Goal: Obtain resource: Download file/media

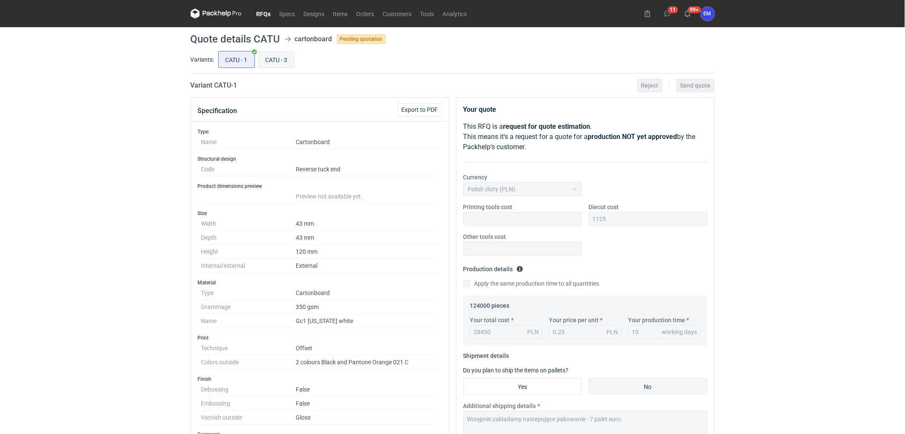
click at [271, 57] on input "CATU - 3" at bounding box center [277, 59] width 36 height 16
radio input "true"
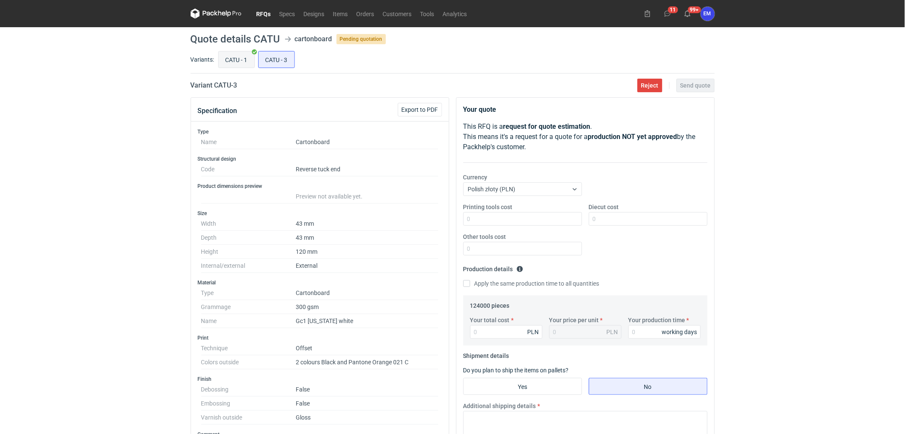
click at [227, 64] on input "CATU - 1" at bounding box center [237, 59] width 36 height 16
radio input "true"
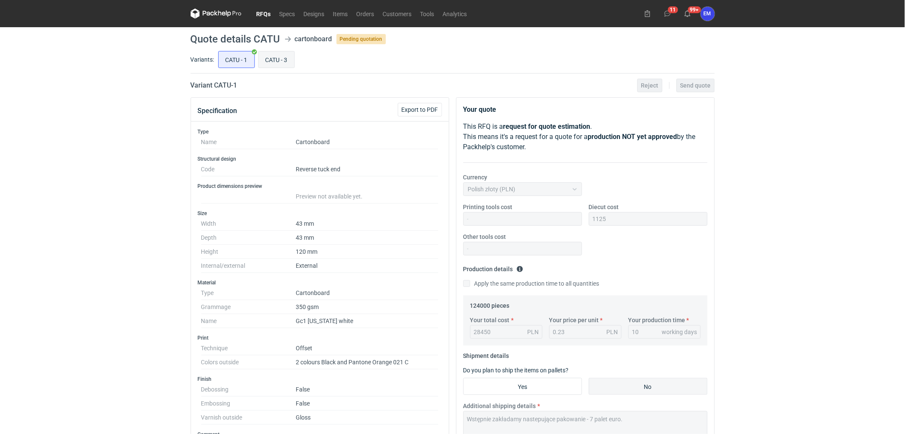
click at [269, 66] on input "CATU - 3" at bounding box center [277, 59] width 36 height 16
radio input "true"
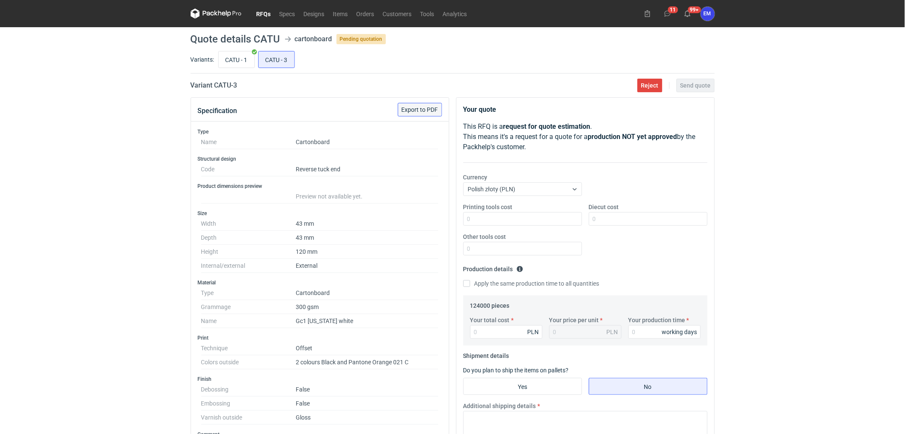
click at [424, 107] on span "Export to PDF" at bounding box center [420, 110] width 37 height 6
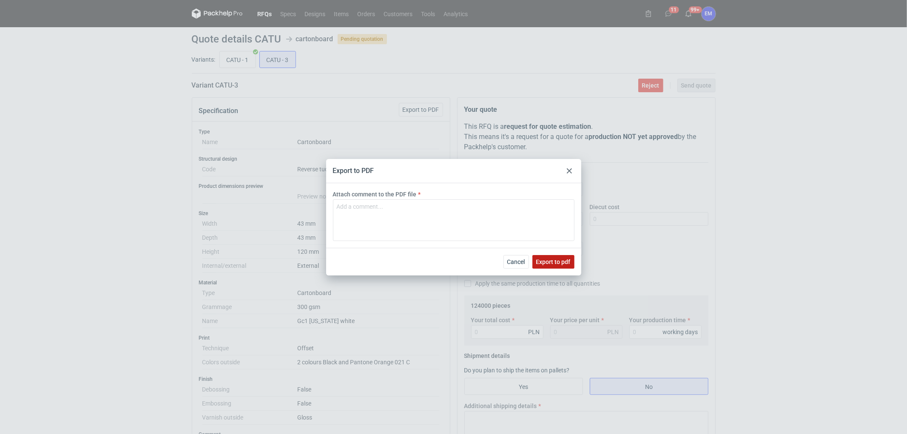
click at [563, 261] on span "Export to pdf" at bounding box center [553, 262] width 34 height 6
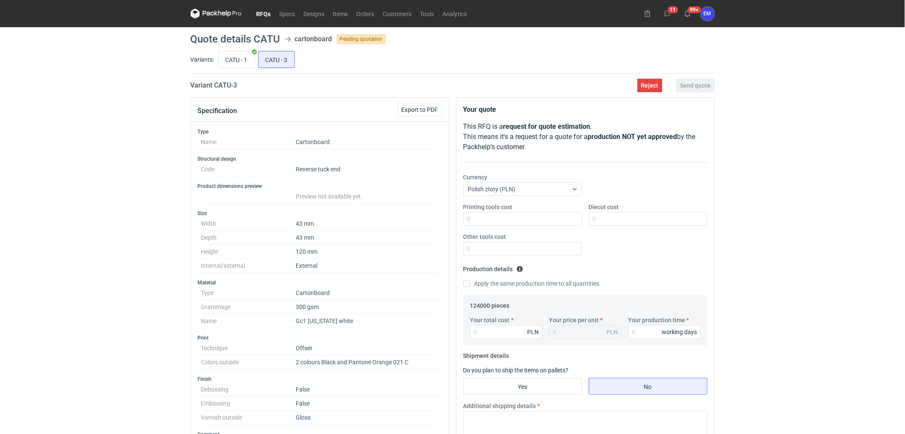
click at [91, 252] on div "RFQs Specs Designs Items Orders Customers Tools Analytics 11 99+ EM [PERSON_NAM…" at bounding box center [452, 217] width 905 height 434
click at [243, 60] on input "CATU - 1" at bounding box center [237, 59] width 36 height 16
radio input "true"
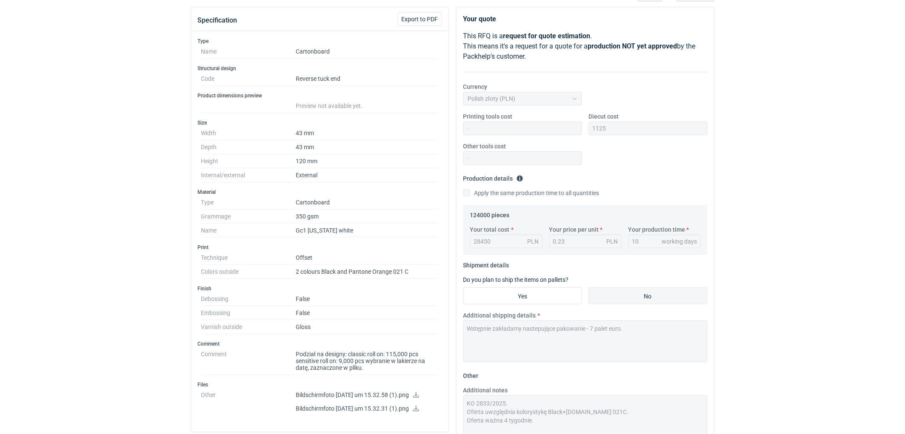
scroll to position [94, 0]
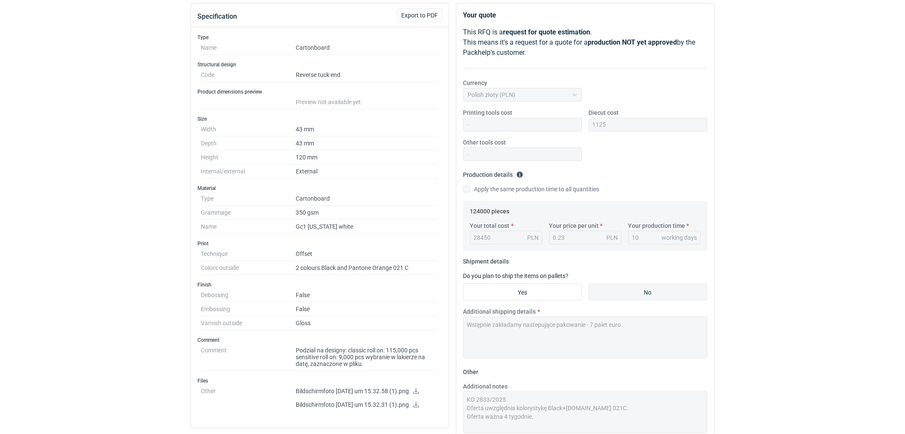
click at [57, 231] on div "RFQs Specs Designs Items Orders Customers Tools Analytics 11 99+ EM [PERSON_NAM…" at bounding box center [452, 123] width 905 height 434
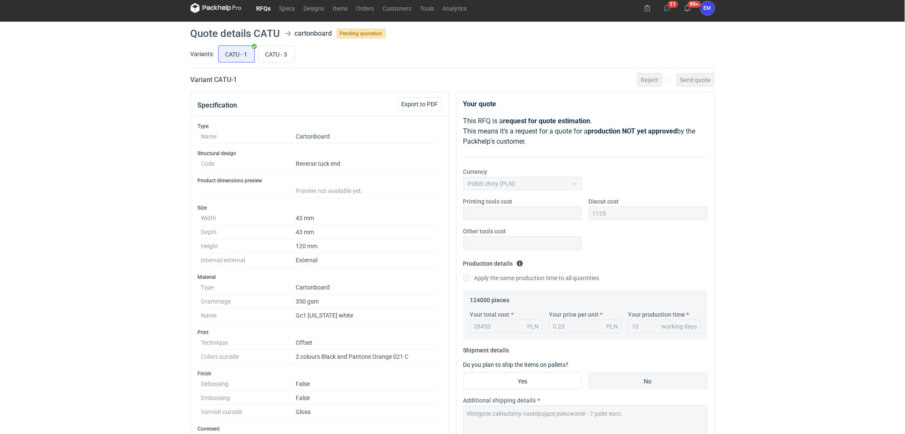
scroll to position [0, 0]
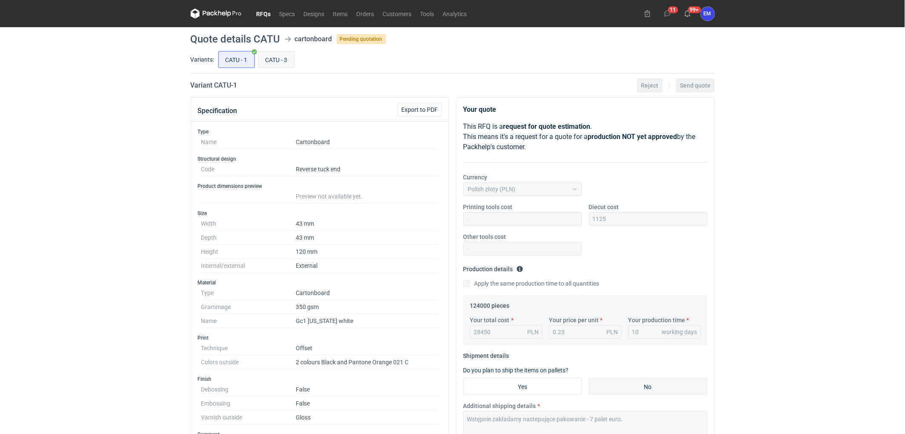
click at [258, 61] on label "CATU - 3" at bounding box center [276, 59] width 37 height 17
click at [259, 61] on input "CATU - 3" at bounding box center [277, 59] width 36 height 16
radio input "true"
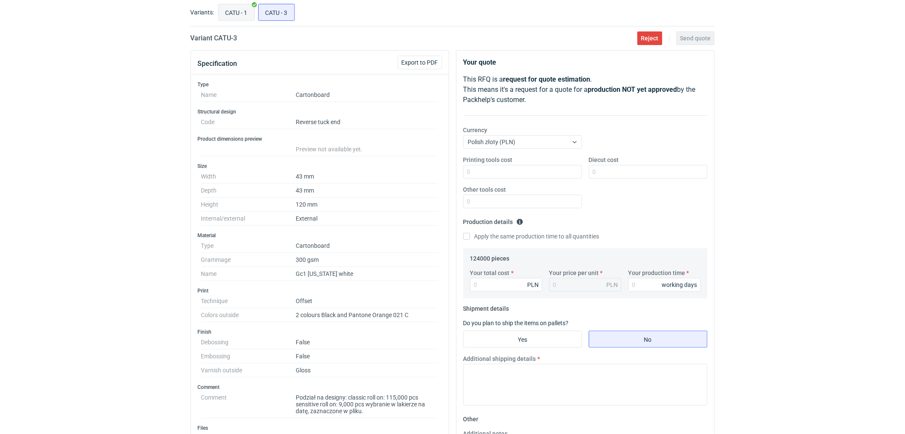
click at [244, 9] on input "CATU - 1" at bounding box center [237, 12] width 36 height 16
radio input "true"
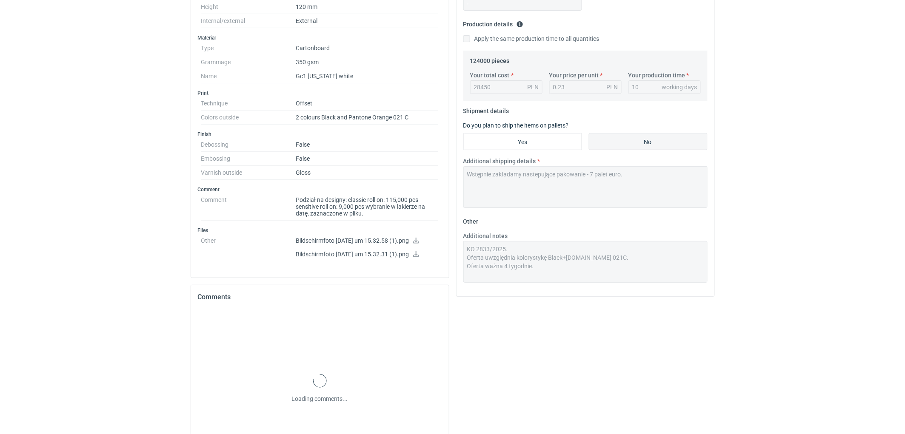
scroll to position [300, 0]
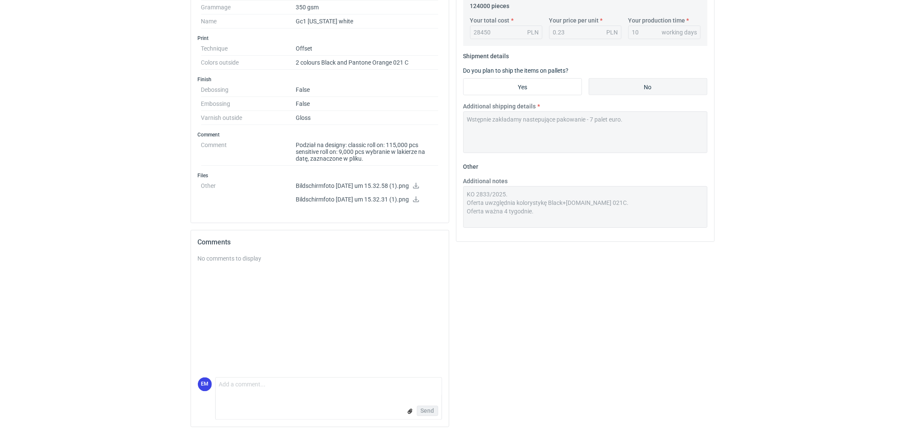
click at [461, 193] on div "Additional notes KO 2833/2025. Oferta uwzględnia kolorystykę Black+[DOMAIN_NAME…" at bounding box center [585, 202] width 251 height 51
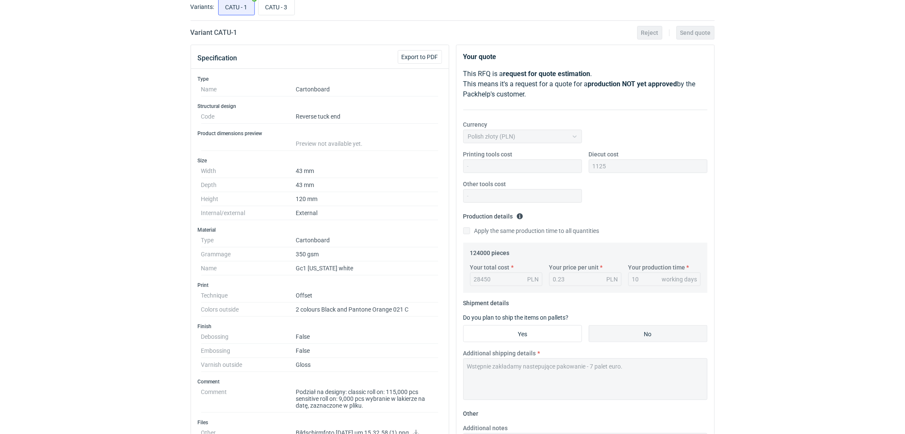
scroll to position [0, 0]
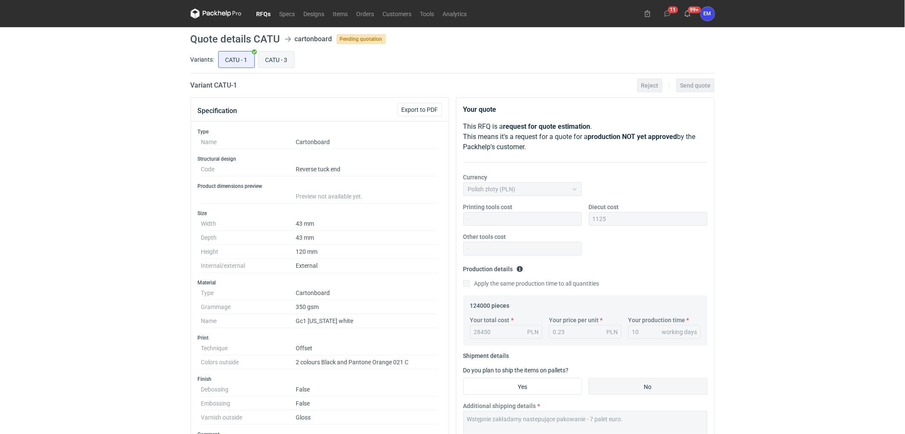
click at [280, 54] on input "CATU - 3" at bounding box center [277, 59] width 36 height 16
radio input "true"
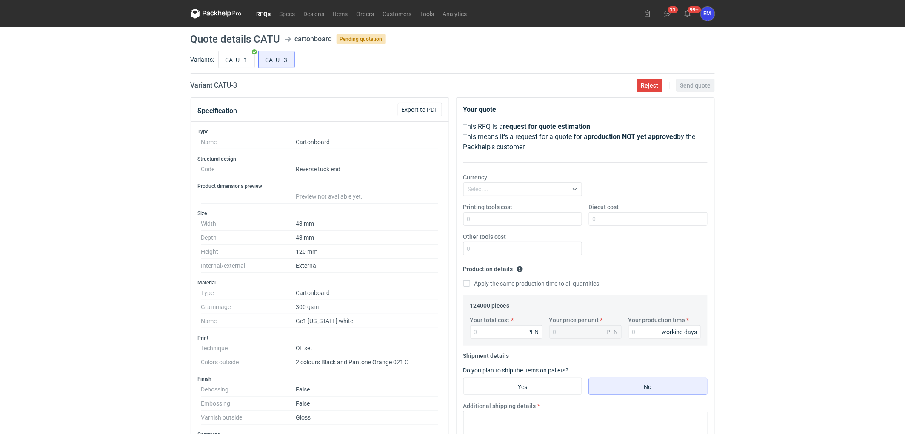
scroll to position [236, 0]
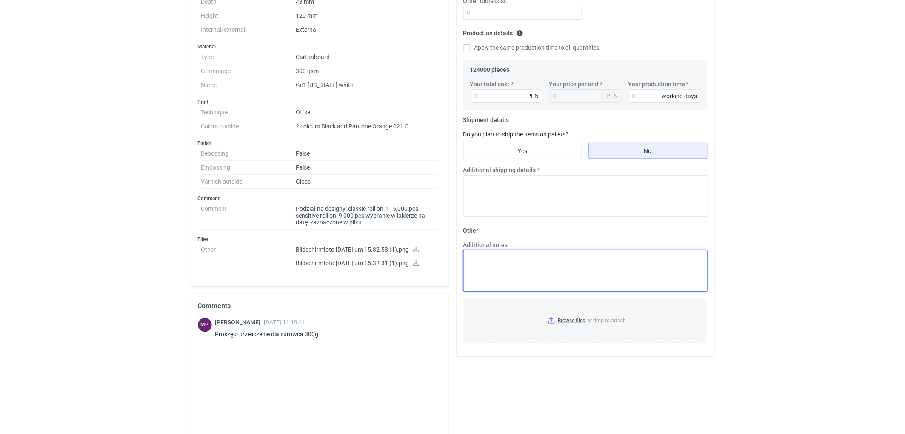
click at [510, 259] on textarea "Additional notes" at bounding box center [585, 271] width 244 height 42
paste textarea "KO 2833/2025. Oferta uwzględnia kolorystykę Black+[DOMAIN_NAME] 021C. Oferta wa…"
type textarea "KO 2833/2025. Oferta uwzględnia kolorystykę Black+[DOMAIN_NAME] 021C. Oferta wa…"
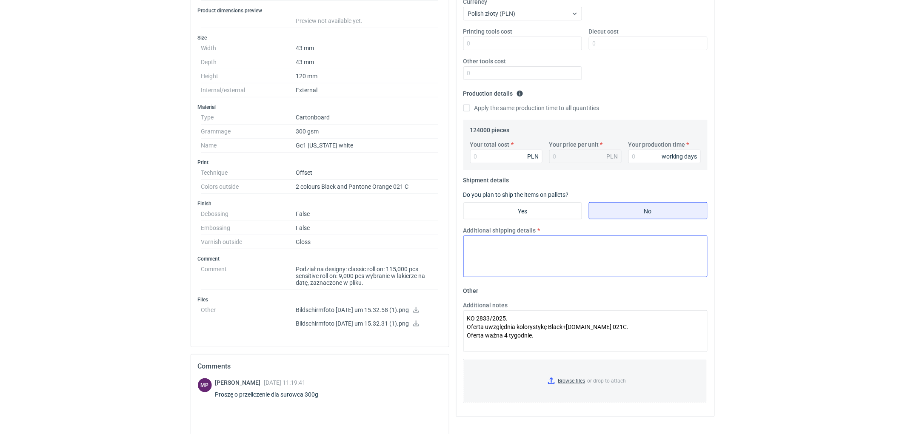
scroll to position [94, 0]
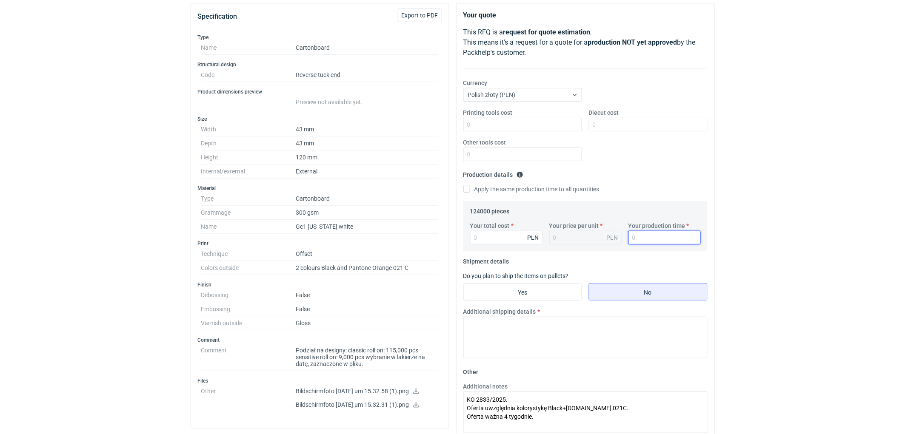
click at [640, 237] on input "Your production time" at bounding box center [664, 238] width 72 height 14
type input "10"
click at [495, 240] on input "Your total cost" at bounding box center [506, 238] width 72 height 14
type input "27210"
type input "0.22"
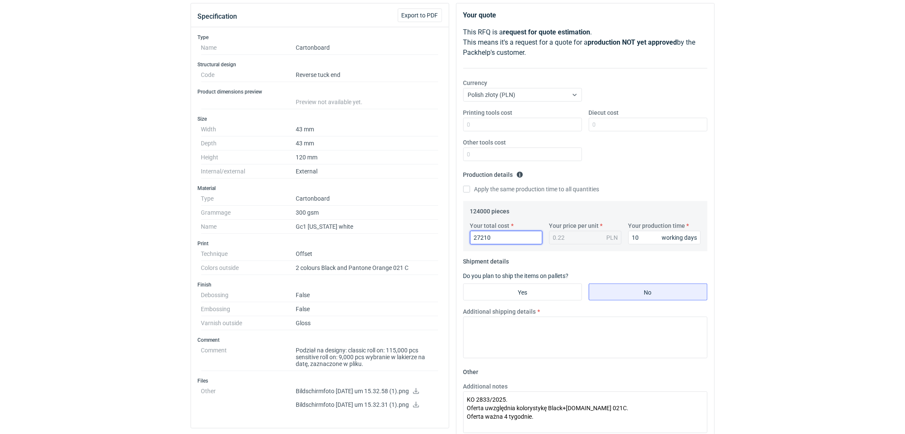
scroll to position [0, 0]
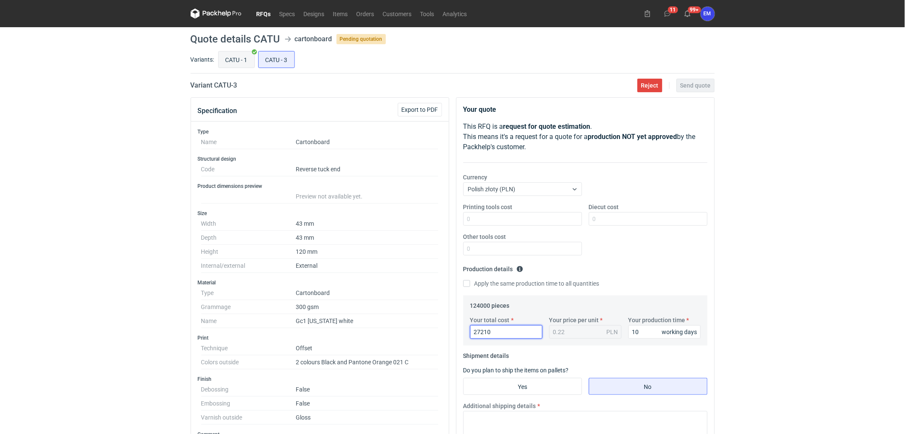
type input "27210"
click at [240, 57] on input "CATU - 1" at bounding box center [237, 59] width 36 height 16
radio input "true"
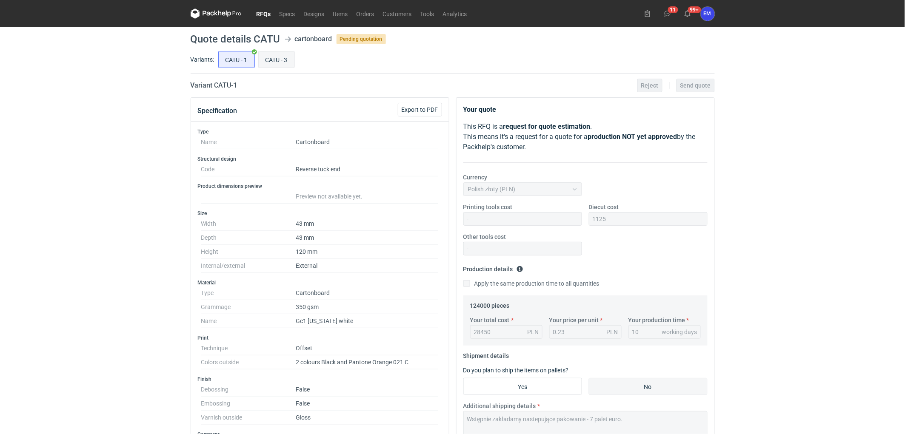
click at [294, 60] on input "CATU - 3" at bounding box center [277, 59] width 36 height 16
radio input "true"
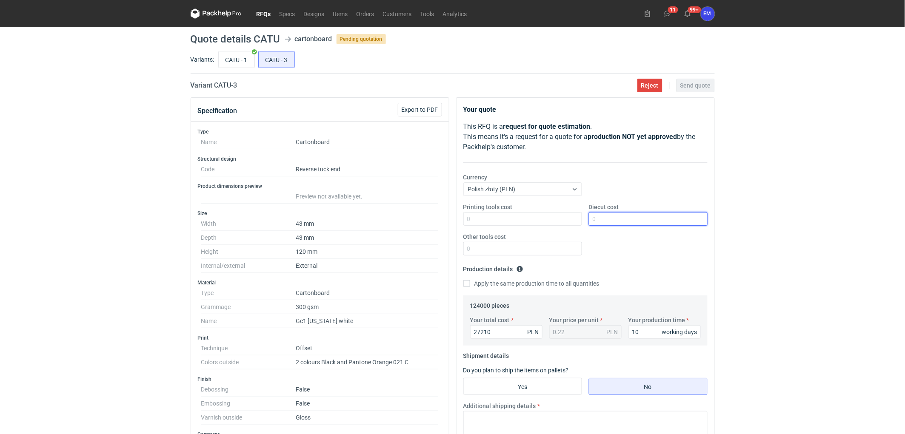
click at [614, 214] on input "Diecut cost" at bounding box center [648, 219] width 119 height 14
type input "1125"
click at [763, 240] on div "RFQs Specs Designs Items Orders Customers Tools Analytics 11 99+ EM [PERSON_NAM…" at bounding box center [452, 217] width 905 height 434
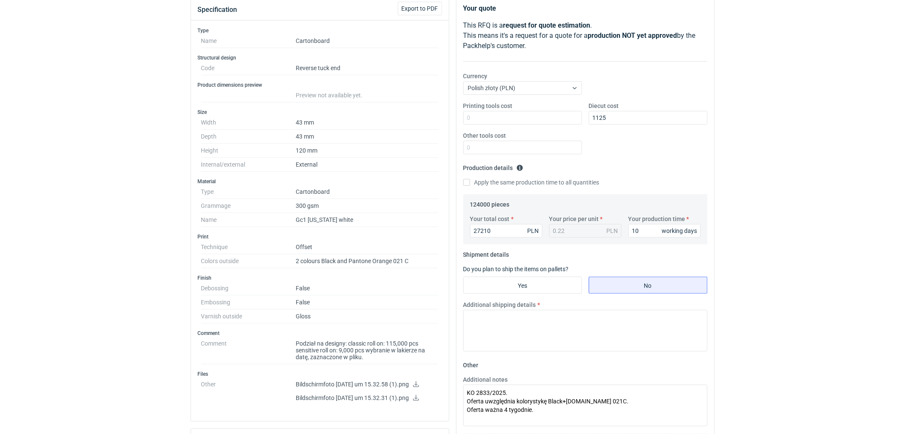
scroll to position [47, 0]
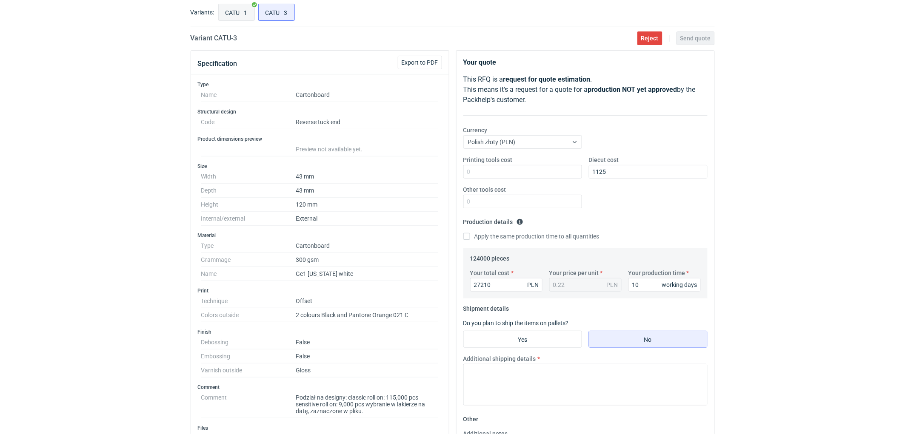
click at [229, 7] on input "CATU - 1" at bounding box center [237, 12] width 36 height 16
radio input "true"
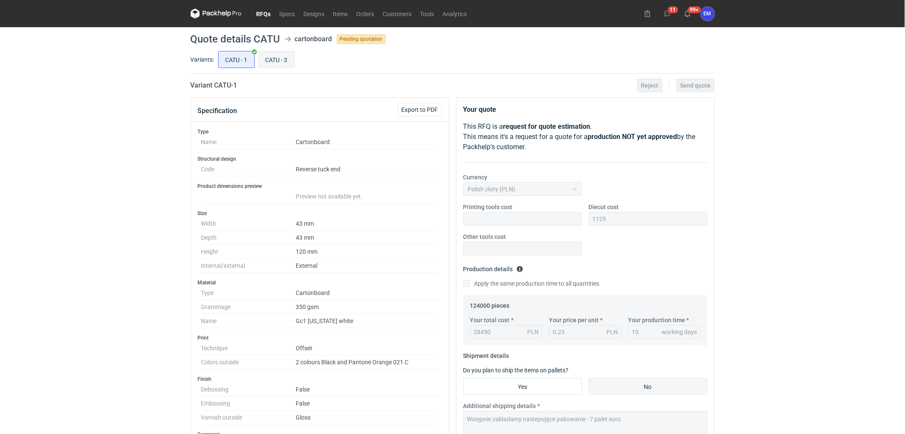
click at [288, 64] on input "CATU - 3" at bounding box center [277, 59] width 36 height 16
radio input "true"
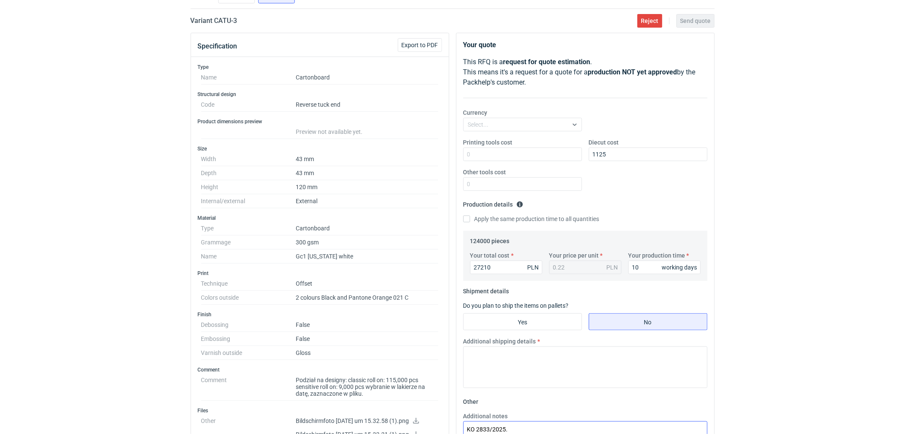
scroll to position [189, 0]
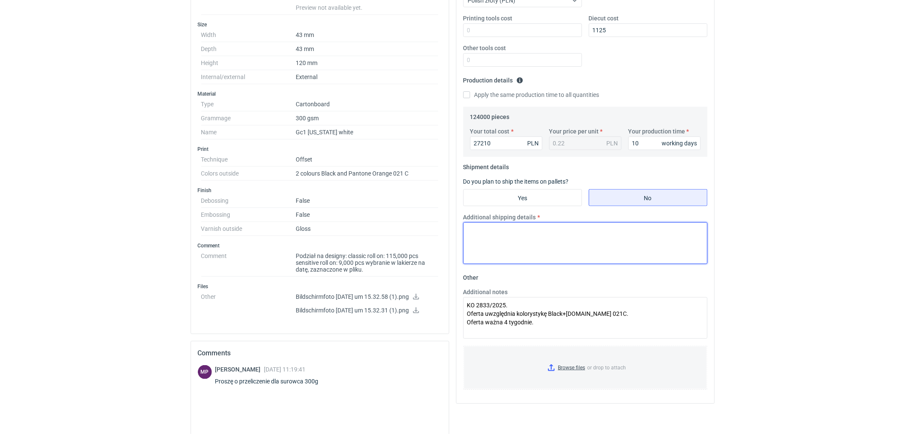
click at [513, 238] on textarea "Additional shipping details" at bounding box center [585, 243] width 244 height 42
paste textarea "Wstępnie zakładamy nastepujące pakowanie - 7 palet euro."
type textarea "Wstępnie zakładamy nastepujące pakowanie - 7 palet euro."
click at [862, 198] on div "RFQs Specs Designs Items Orders Customers Tools Analytics 11 99+ EM [PERSON_NAM…" at bounding box center [452, 28] width 905 height 434
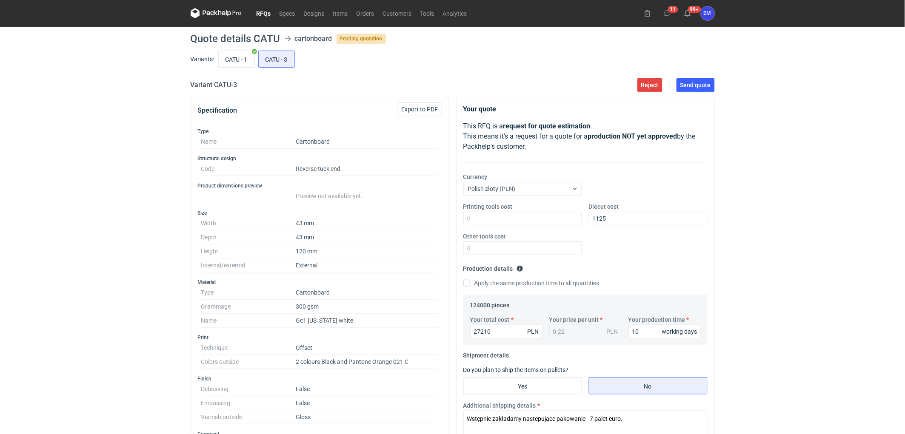
scroll to position [0, 0]
click at [240, 57] on input "CATU - 1" at bounding box center [237, 59] width 36 height 16
radio input "true"
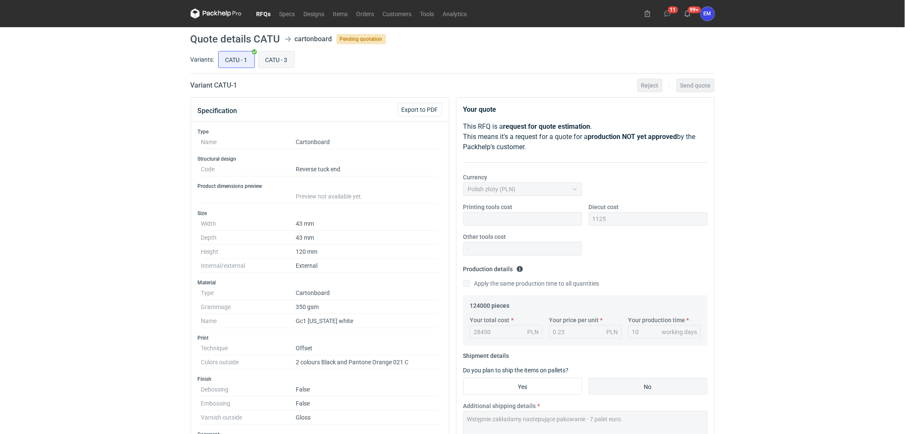
click at [274, 61] on input "CATU - 3" at bounding box center [277, 59] width 36 height 16
radio input "true"
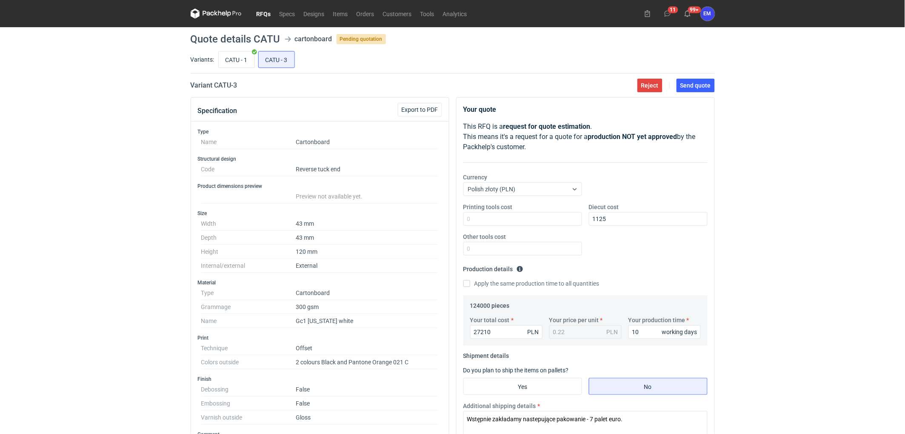
click at [805, 211] on div "RFQs Specs Designs Items Orders Customers Tools Analytics 11 99+ EM [PERSON_NAM…" at bounding box center [452, 217] width 905 height 434
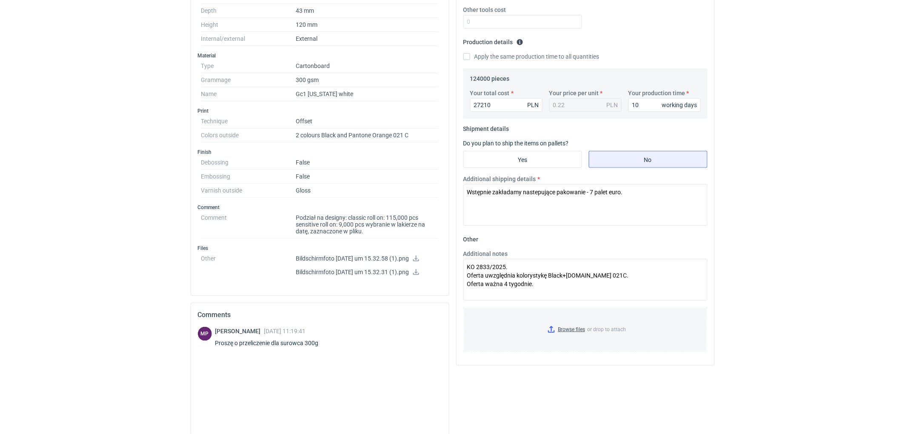
scroll to position [236, 0]
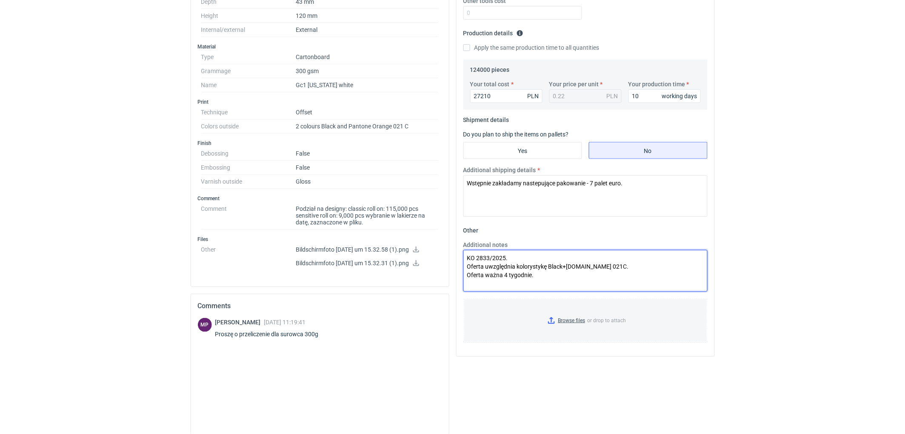
drag, startPoint x: 488, startPoint y: 257, endPoint x: 512, endPoint y: 257, distance: 23.8
click at [488, 257] on textarea "KO 2833/2025. Oferta uwzględnia kolorystykę Black+[DOMAIN_NAME] 021C. Oferta wa…" at bounding box center [585, 271] width 244 height 42
click at [627, 278] on textarea "KO 2869/2025. Oferta uwzględnia kolorystykę Black+[DOMAIN_NAME] 021C. Oferta wa…" at bounding box center [585, 271] width 244 height 42
type textarea "KO 2869/2025. Oferta uwzględnia kolorystykę Black+[DOMAIN_NAME] 021C. Oferta wa…"
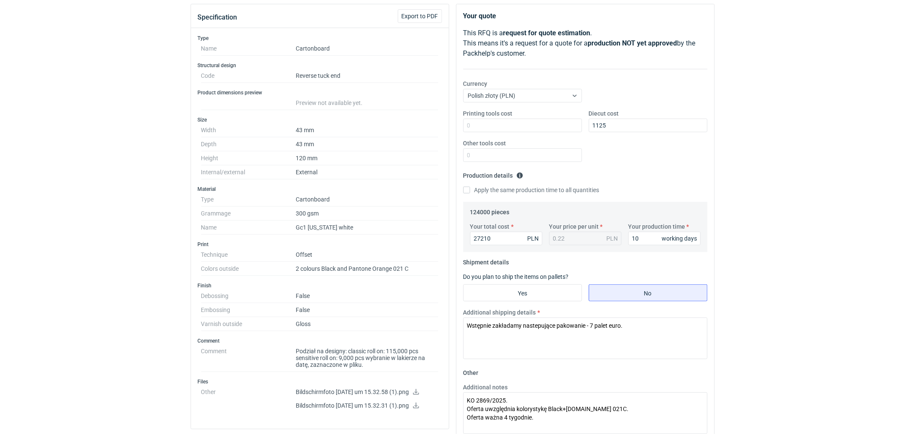
scroll to position [47, 0]
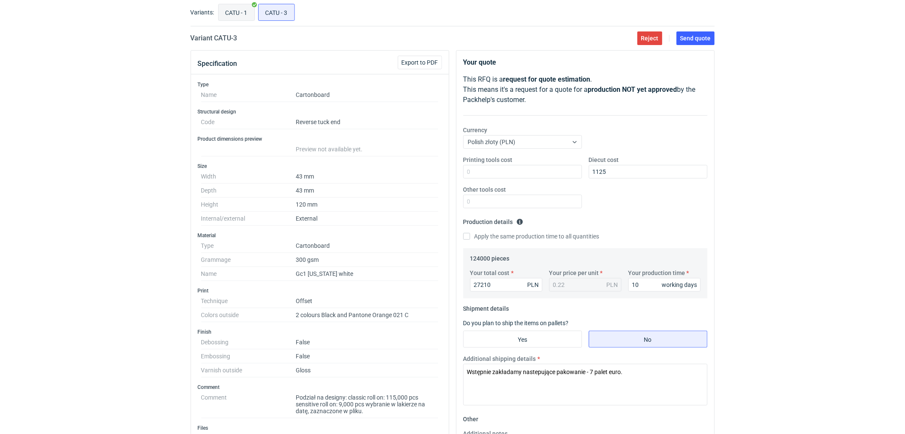
click at [241, 9] on input "CATU - 1" at bounding box center [237, 12] width 36 height 16
radio input "true"
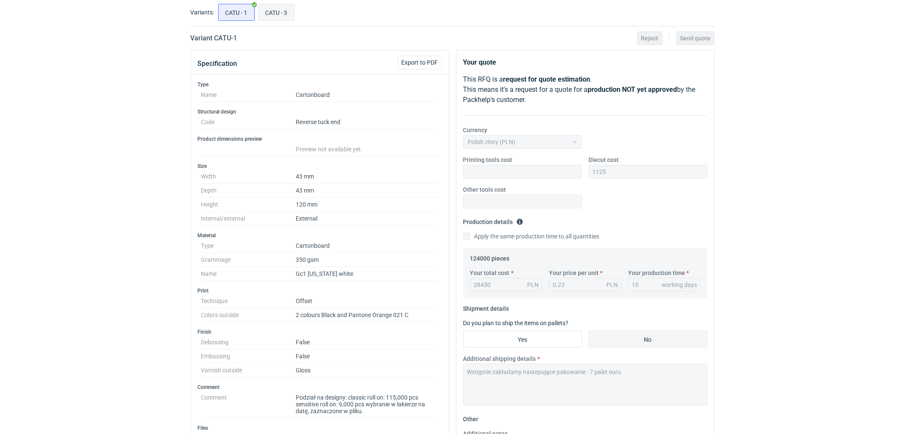
click at [286, 11] on input "CATU - 3" at bounding box center [277, 12] width 36 height 16
radio input "true"
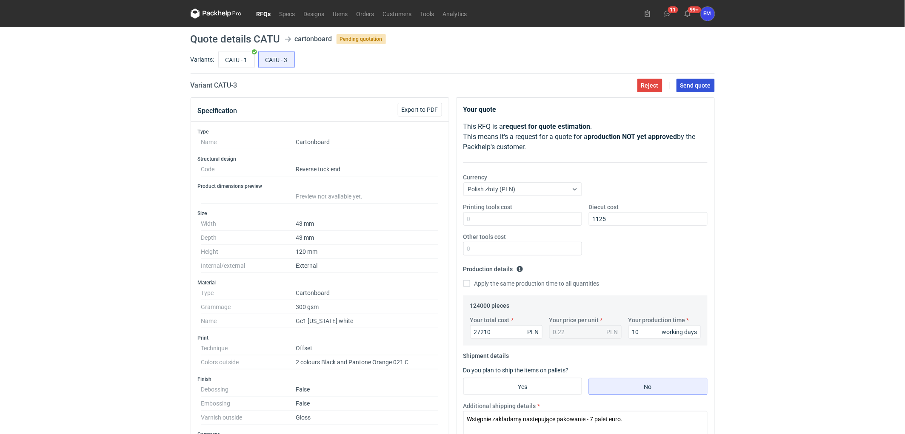
click at [699, 88] on button "Send quote" at bounding box center [695, 86] width 38 height 14
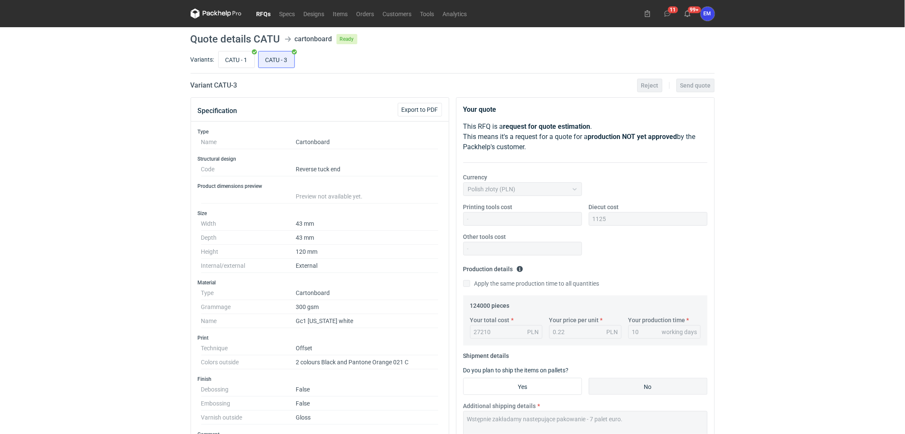
click at [259, 10] on link "RFQs" at bounding box center [263, 14] width 23 height 10
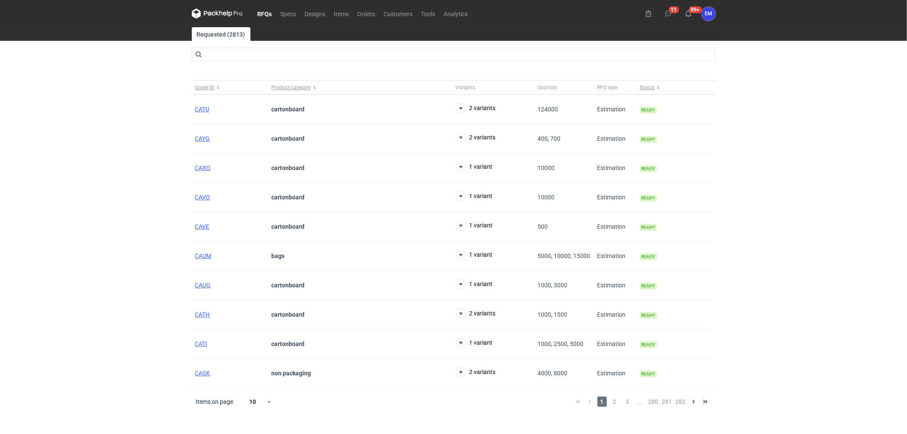
click at [134, 151] on div "RFQs Specs Designs Items Orders Customers Tools Analytics 11 99+ EM [PERSON_NAM…" at bounding box center [453, 217] width 907 height 434
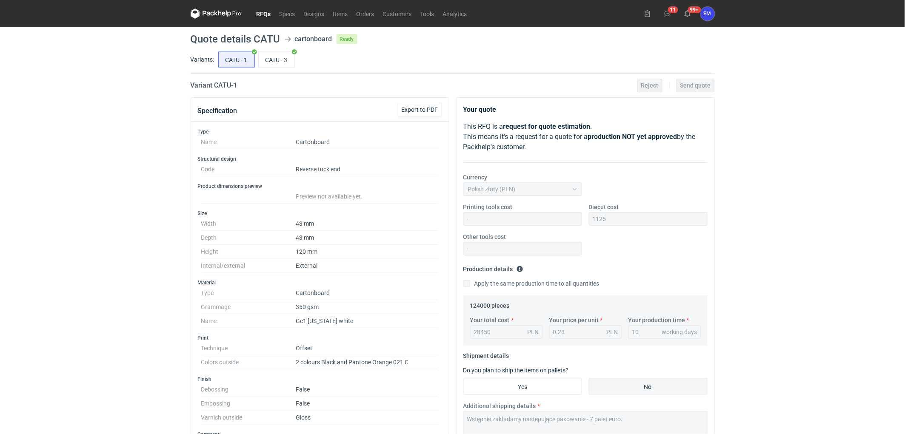
click at [267, 13] on link "RFQs" at bounding box center [263, 14] width 23 height 10
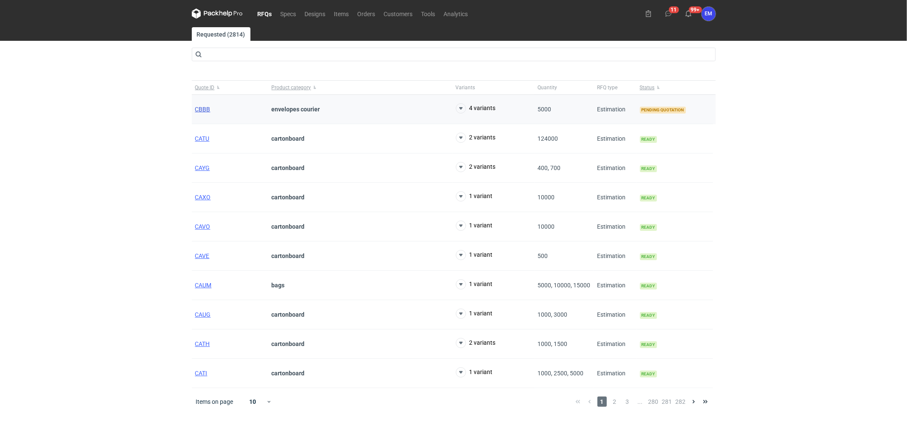
click at [198, 108] on span "CBBB" at bounding box center [202, 109] width 15 height 7
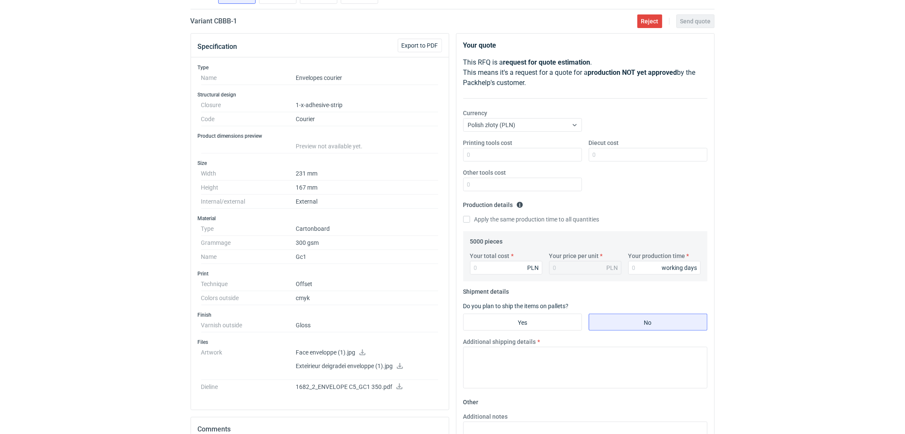
scroll to position [47, 0]
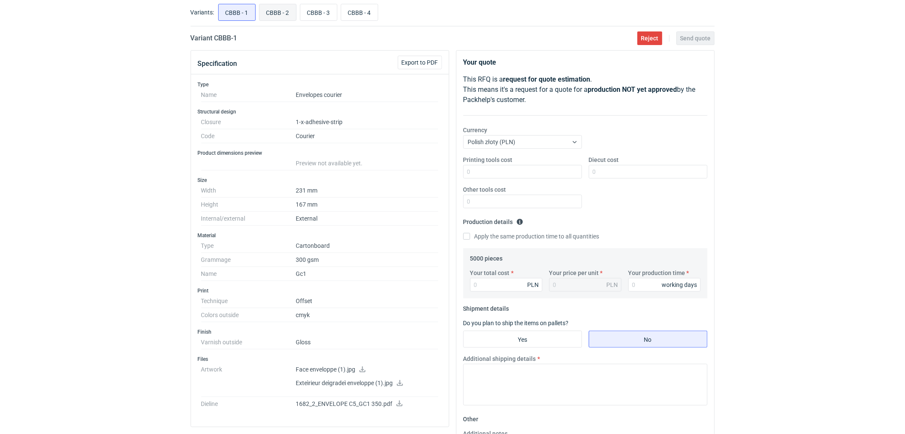
click at [281, 13] on input "CBBB - 2" at bounding box center [277, 12] width 37 height 16
radio input "true"
click at [231, 14] on input "CBBB - 1" at bounding box center [237, 12] width 37 height 16
radio input "true"
click at [280, 16] on input "CBBB - 2" at bounding box center [277, 12] width 37 height 16
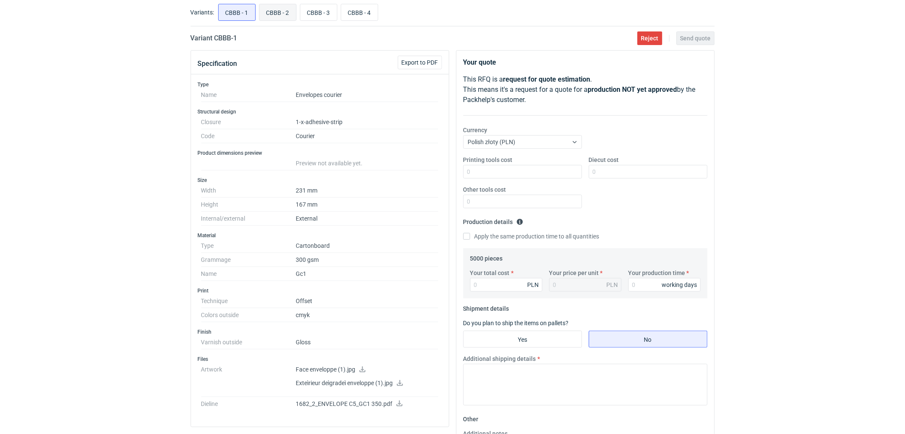
radio input "true"
click at [317, 14] on input "CBBB - 3" at bounding box center [318, 12] width 37 height 16
radio input "true"
click at [360, 9] on input "CBBB - 4" at bounding box center [359, 12] width 37 height 16
radio input "true"
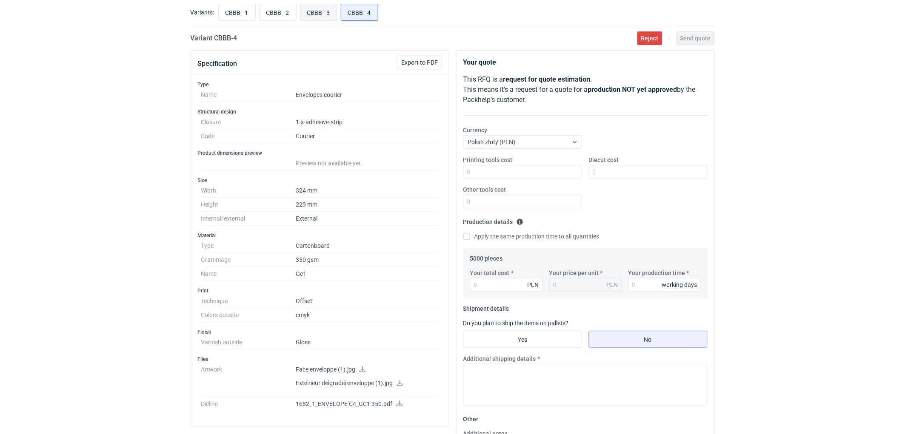
click at [308, 8] on input "CBBB - 3" at bounding box center [318, 12] width 37 height 16
radio input "true"
click at [279, 13] on input "CBBB - 2" at bounding box center [277, 12] width 37 height 16
radio input "true"
click at [306, 13] on input "CBBB - 3" at bounding box center [318, 12] width 37 height 16
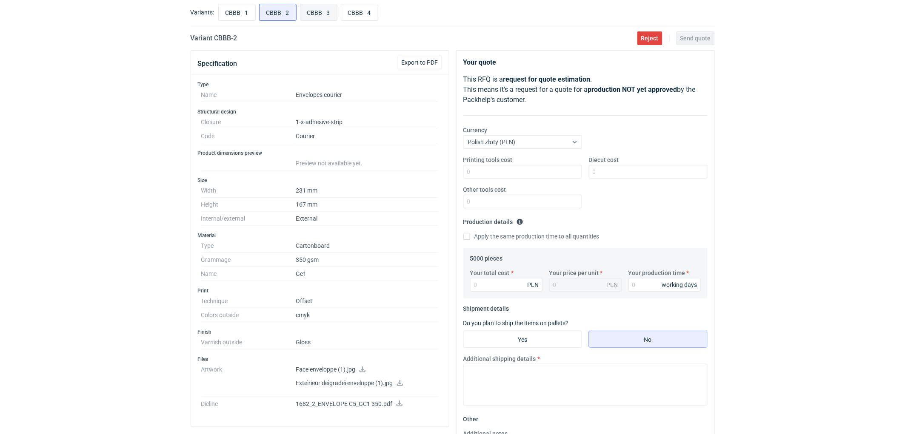
radio input "true"
click at [357, 14] on input "CBBB - 4" at bounding box center [359, 12] width 37 height 16
radio input "true"
click at [316, 12] on input "CBBB - 3" at bounding box center [318, 12] width 37 height 16
radio input "true"
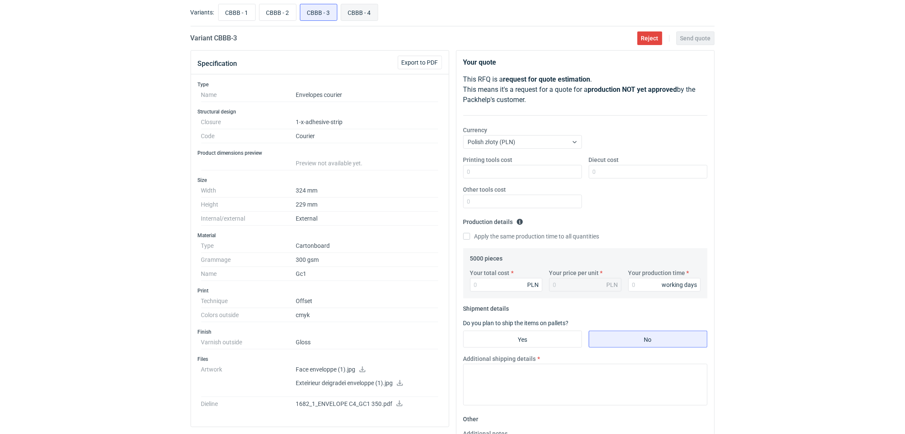
click at [359, 8] on input "CBBB - 4" at bounding box center [359, 12] width 37 height 16
radio input "true"
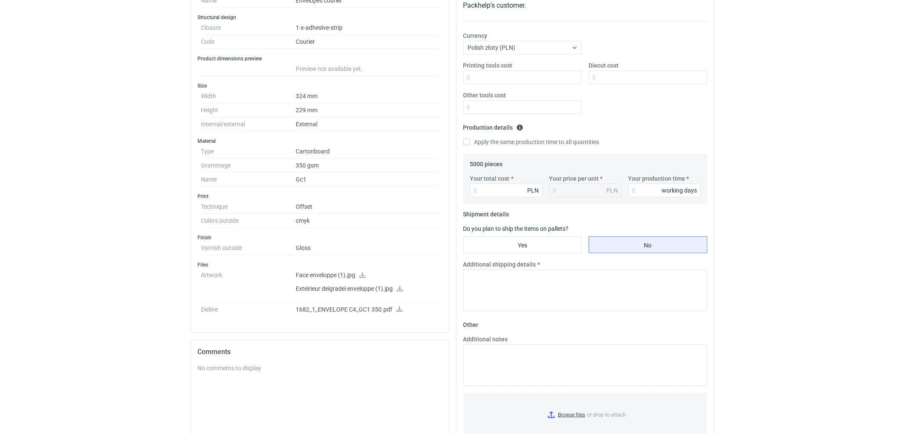
scroll to position [47, 0]
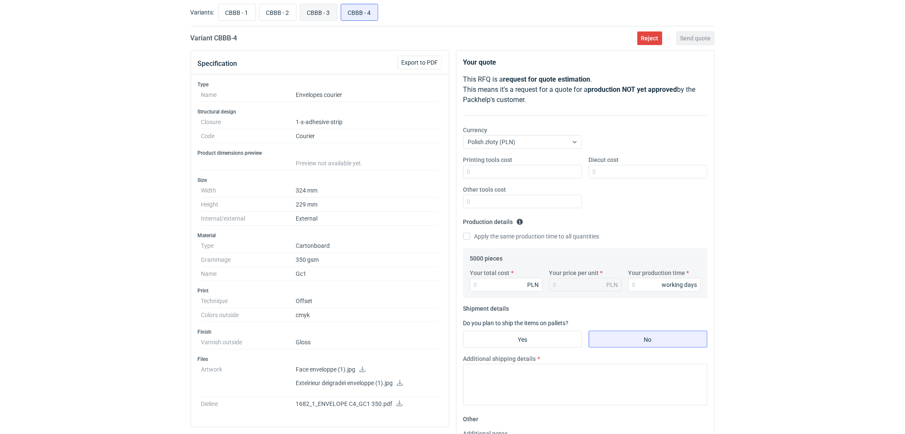
click at [314, 11] on input "CBBB - 3" at bounding box center [318, 12] width 37 height 16
radio input "true"
click at [274, 14] on input "CBBB - 2" at bounding box center [277, 12] width 37 height 16
radio input "true"
click at [325, 15] on input "CBBB - 3" at bounding box center [318, 12] width 37 height 16
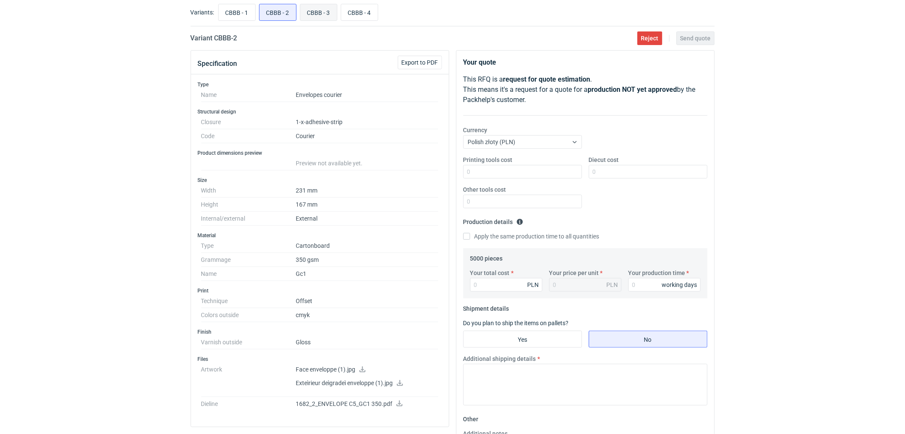
radio input "true"
click at [272, 13] on input "CBBB - 2" at bounding box center [277, 12] width 37 height 16
radio input "true"
click at [314, 9] on input "CBBB - 3" at bounding box center [318, 12] width 37 height 16
radio input "true"
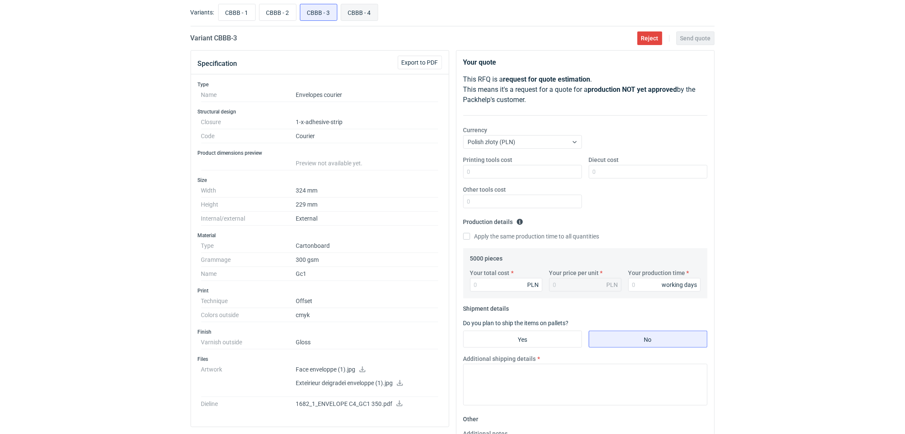
click at [366, 12] on input "CBBB - 4" at bounding box center [359, 12] width 37 height 16
radio input "true"
click at [266, 10] on input "CBBB - 2" at bounding box center [277, 12] width 37 height 16
radio input "true"
click at [234, 13] on input "CBBB - 1" at bounding box center [237, 12] width 37 height 16
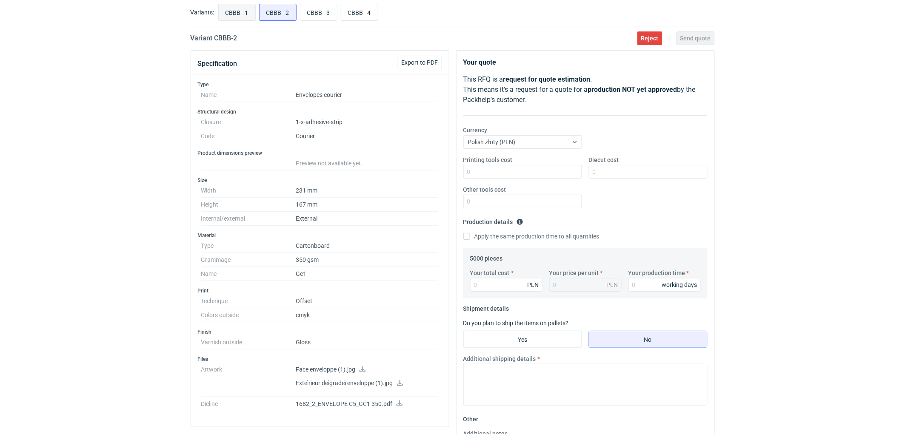
radio input "true"
click at [281, 12] on input "CBBB - 2" at bounding box center [277, 12] width 37 height 16
radio input "true"
click at [314, 13] on input "CBBB - 3" at bounding box center [318, 12] width 37 height 16
radio input "true"
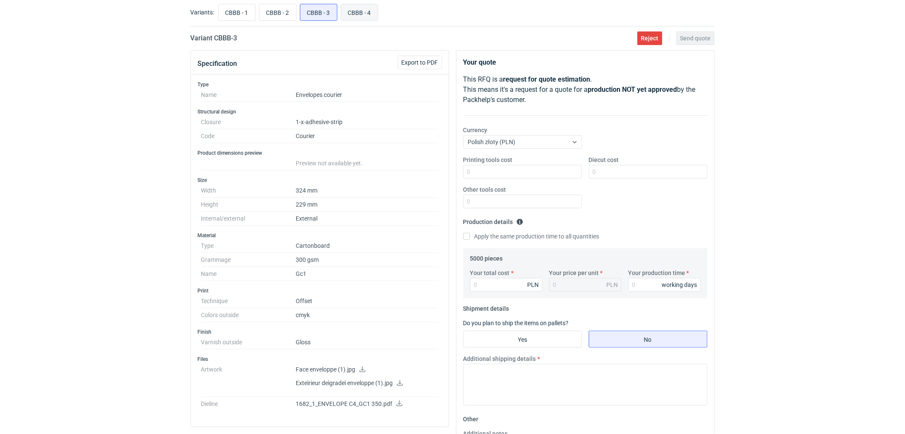
click at [365, 17] on input "CBBB - 4" at bounding box center [359, 12] width 37 height 16
radio input "true"
click at [318, 19] on input "CBBB - 3" at bounding box center [318, 12] width 37 height 16
radio input "true"
drag, startPoint x: 99, startPoint y: 177, endPoint x: 86, endPoint y: 205, distance: 30.1
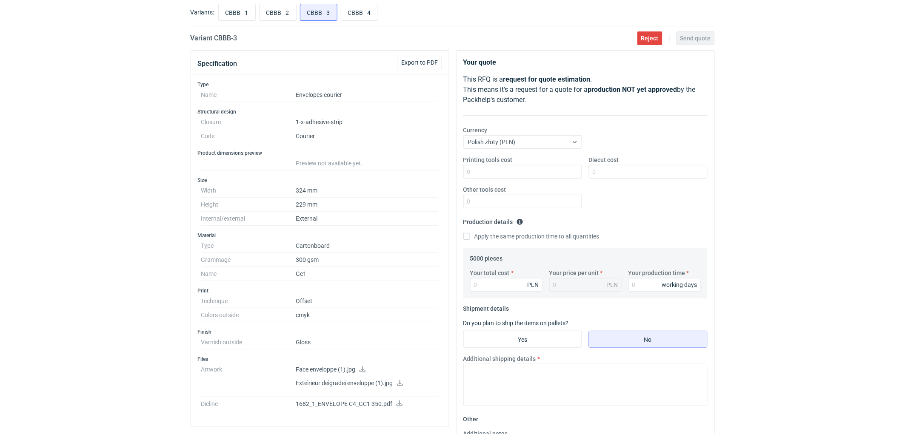
click at [98, 185] on div "RFQs Specs Designs Items Orders Customers Tools Analytics 11 99+ EM Ewelina Mac…" at bounding box center [452, 170] width 905 height 434
click at [127, 159] on div "RFQs Specs Designs Items Orders Customers Tools Analytics 11 99+ EM Ewelina Mac…" at bounding box center [452, 170] width 905 height 434
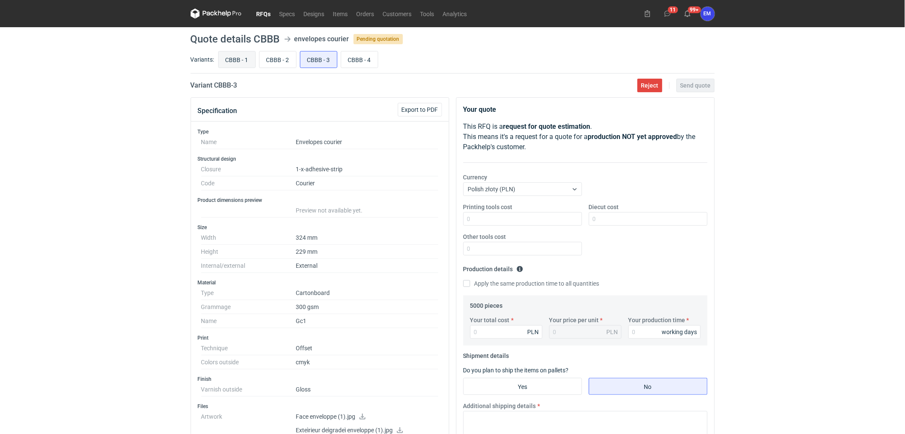
click at [245, 59] on input "CBBB - 1" at bounding box center [237, 59] width 37 height 16
radio input "true"
click at [420, 107] on span "Export to PDF" at bounding box center [420, 110] width 37 height 6
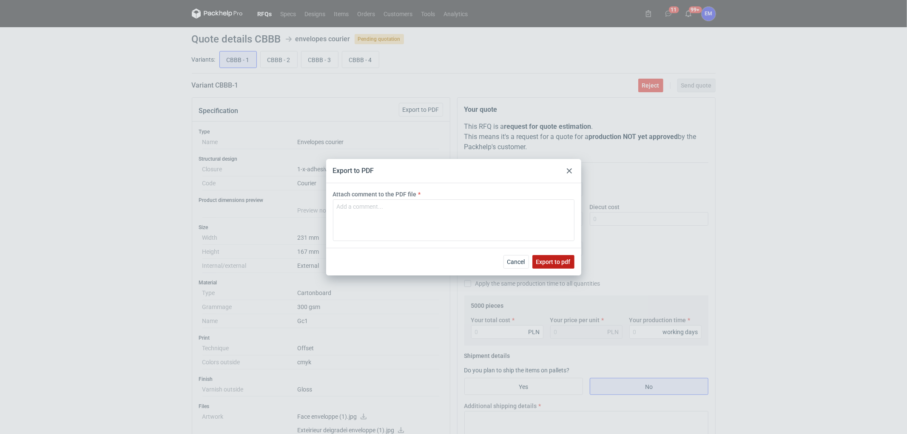
click at [555, 265] on button "Export to pdf" at bounding box center [554, 262] width 42 height 14
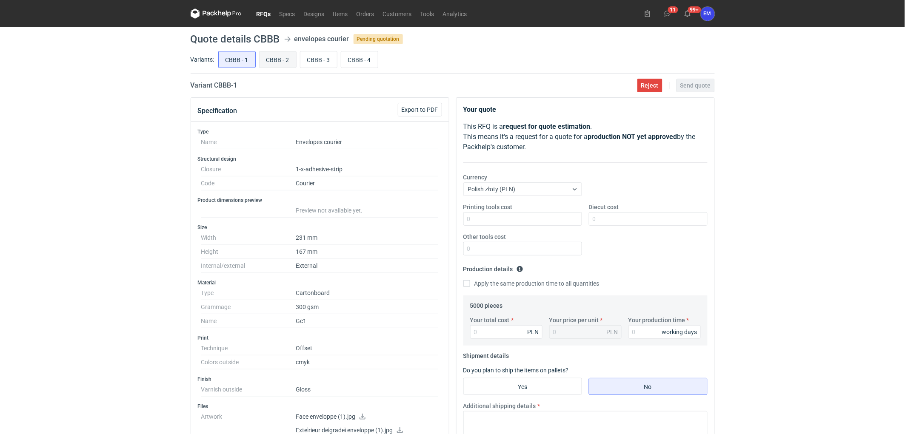
click at [281, 57] on input "CBBB - 2" at bounding box center [277, 59] width 37 height 16
radio input "true"
click at [426, 104] on button "Export to PDF" at bounding box center [420, 110] width 44 height 14
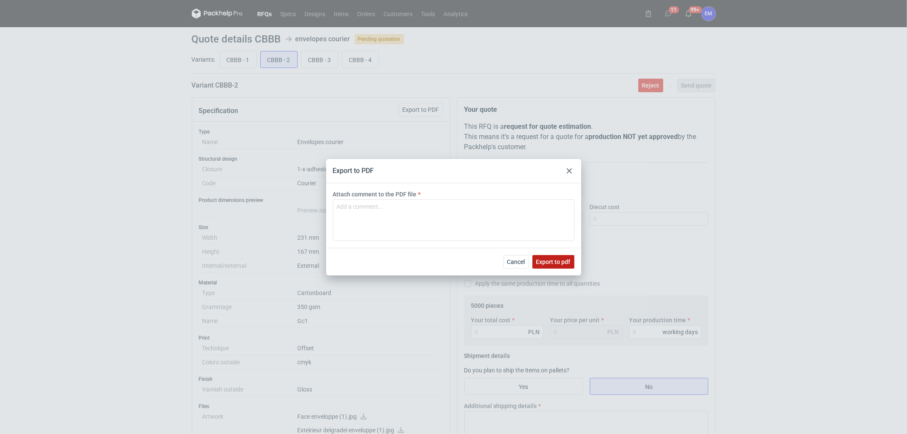
click at [563, 263] on span "Export to pdf" at bounding box center [553, 262] width 34 height 6
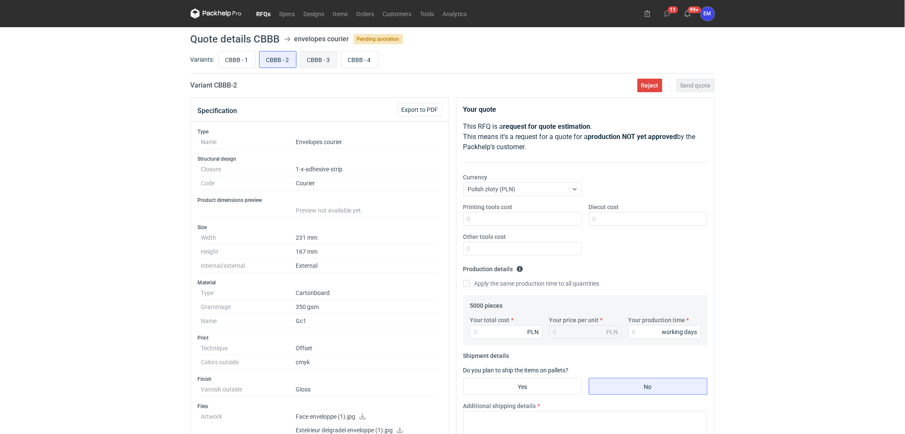
drag, startPoint x: 316, startPoint y: 61, endPoint x: 325, endPoint y: 65, distance: 9.9
click at [316, 60] on input "CBBB - 3" at bounding box center [318, 59] width 37 height 16
radio input "true"
click at [417, 111] on span "Export to PDF" at bounding box center [420, 110] width 37 height 6
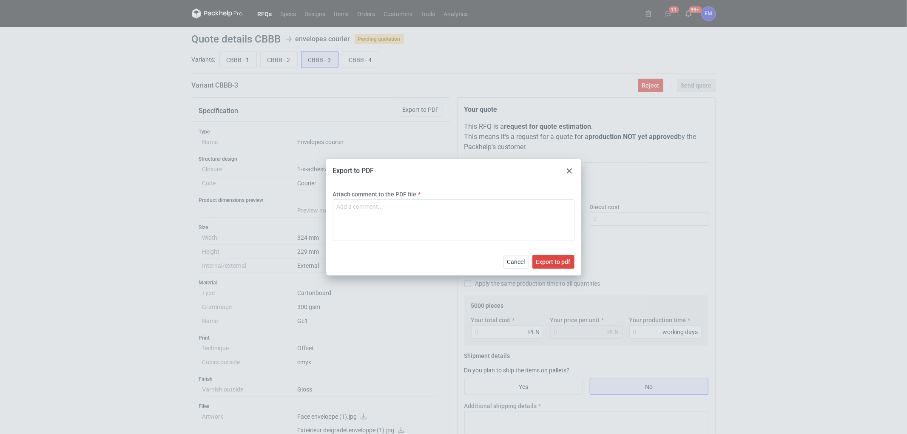
click at [554, 254] on div "Cancel Export to pdf" at bounding box center [453, 262] width 255 height 28
click at [555, 259] on span "Export to pdf" at bounding box center [553, 262] width 34 height 6
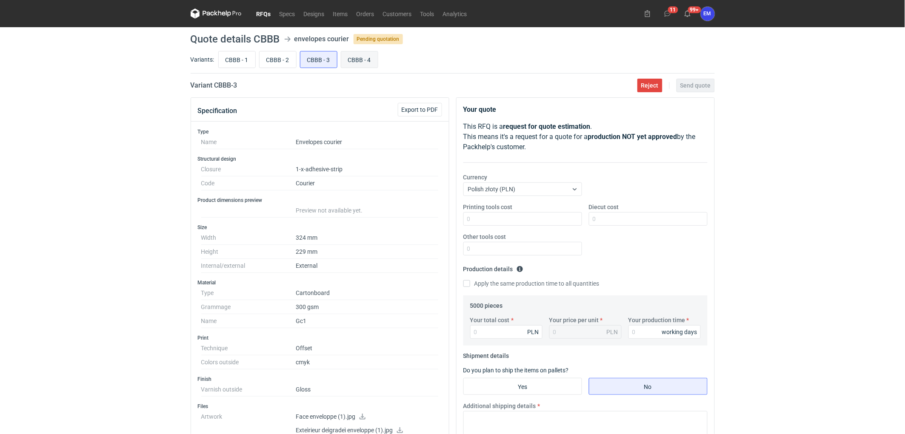
click at [356, 63] on input "CBBB - 4" at bounding box center [359, 59] width 37 height 16
radio input "true"
click at [417, 108] on span "Export to PDF" at bounding box center [420, 110] width 37 height 6
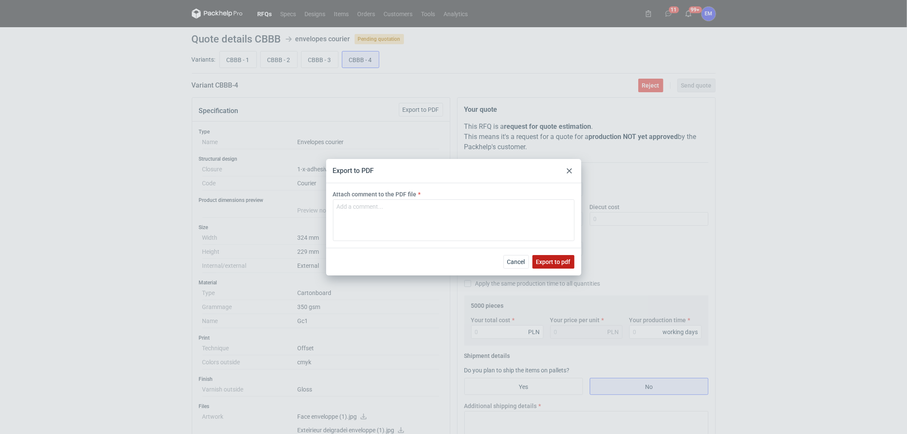
click at [553, 265] on span "Export to pdf" at bounding box center [553, 262] width 34 height 6
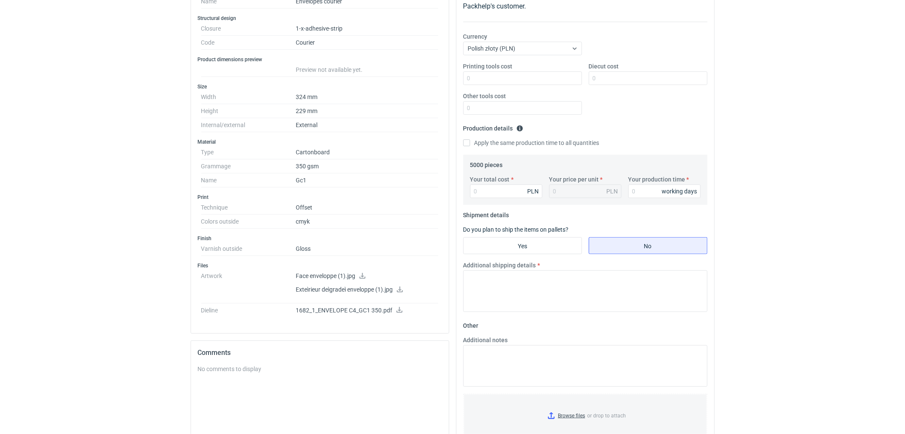
scroll to position [142, 0]
click at [365, 277] on icon at bounding box center [362, 275] width 7 height 6
click at [403, 291] on icon at bounding box center [400, 289] width 6 height 6
click at [400, 310] on icon at bounding box center [399, 309] width 7 height 6
click at [400, 312] on link at bounding box center [399, 310] width 7 height 7
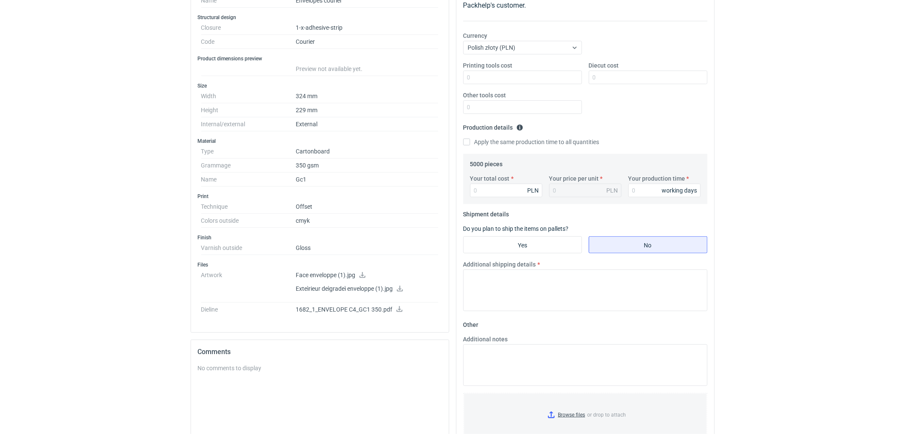
click at [130, 231] on div "RFQs Specs Designs Items Orders Customers Tools Analytics 11 99+ EM Ewelina Mac…" at bounding box center [452, 75] width 905 height 434
click at [363, 275] on icon at bounding box center [362, 275] width 6 height 6
click at [402, 291] on link at bounding box center [399, 289] width 7 height 7
click at [399, 307] on icon at bounding box center [399, 309] width 7 height 6
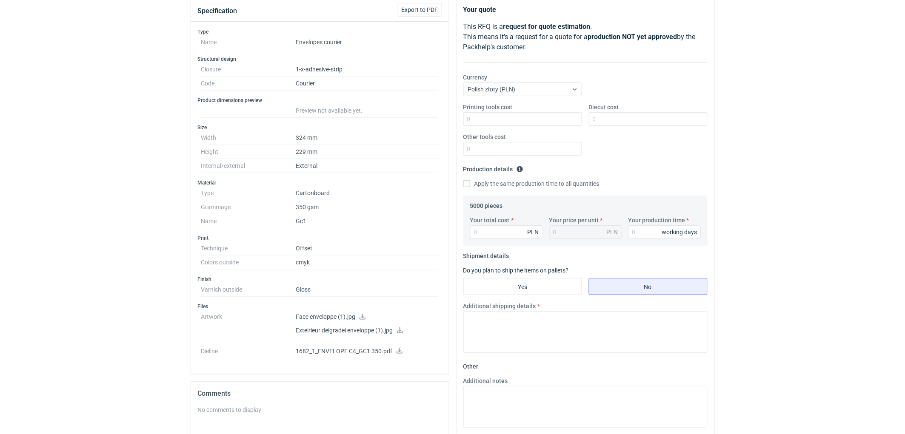
scroll to position [47, 0]
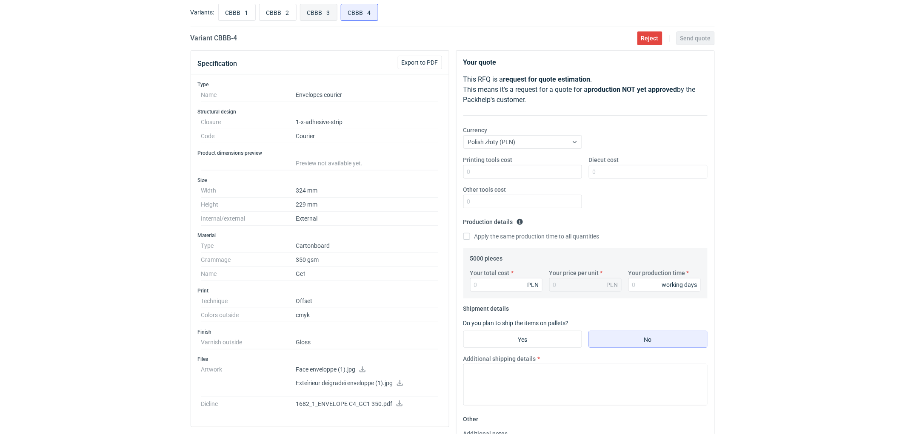
click at [316, 10] on input "CBBB - 3" at bounding box center [318, 12] width 37 height 16
radio input "true"
click at [274, 11] on input "CBBB - 2" at bounding box center [277, 12] width 37 height 16
radio input "true"
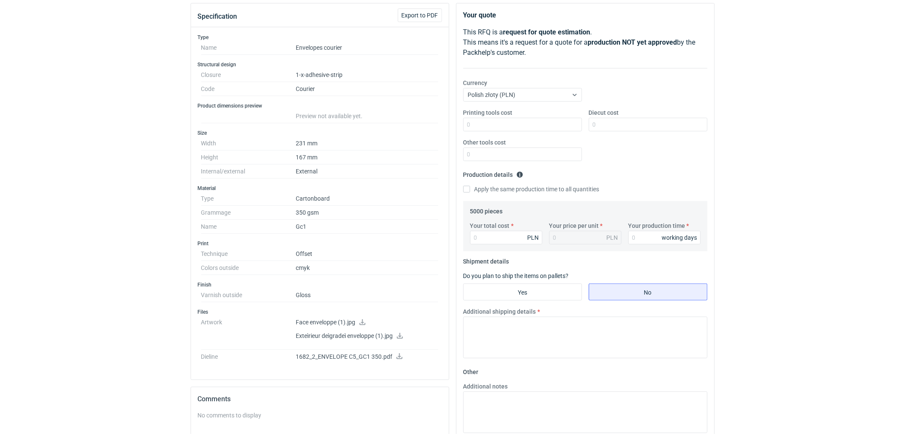
scroll to position [47, 0]
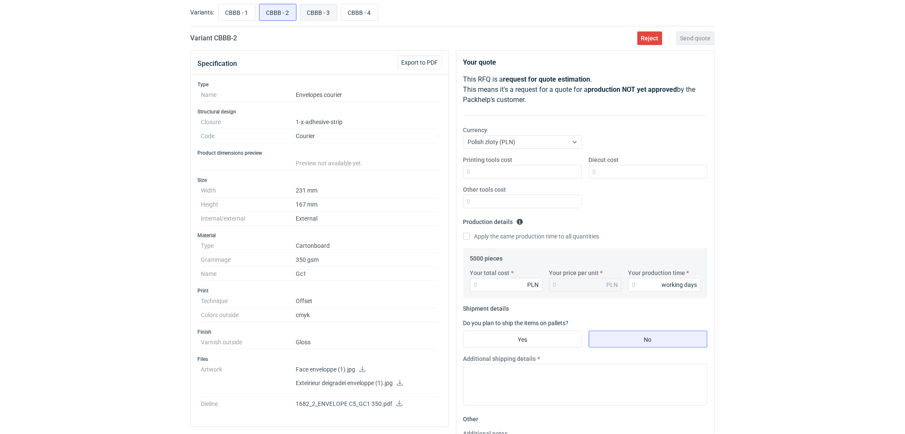
click at [321, 16] on input "CBBB - 3" at bounding box center [318, 12] width 37 height 16
radio input "true"
click at [359, 16] on input "CBBB - 4" at bounding box center [359, 12] width 37 height 16
radio input "true"
click at [279, 15] on input "CBBB - 2" at bounding box center [277, 12] width 37 height 16
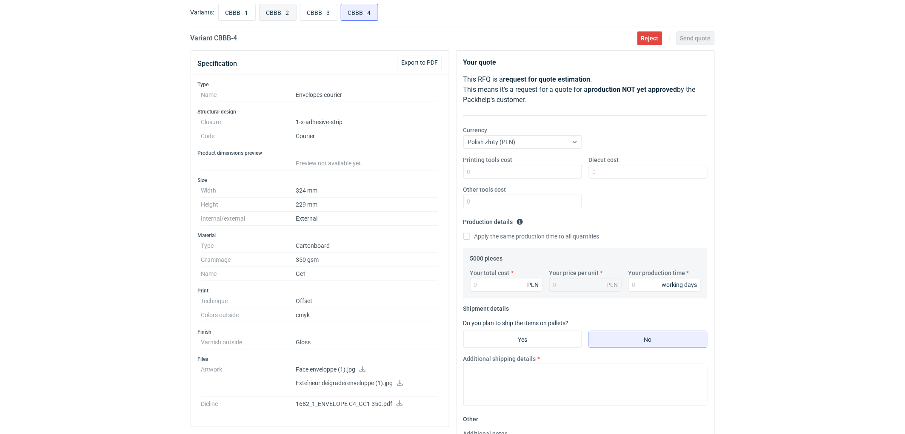
radio input "true"
click at [228, 13] on input "CBBB - 1" at bounding box center [237, 12] width 37 height 16
radio input "true"
click at [269, 15] on input "CBBB - 2" at bounding box center [277, 12] width 37 height 16
radio input "true"
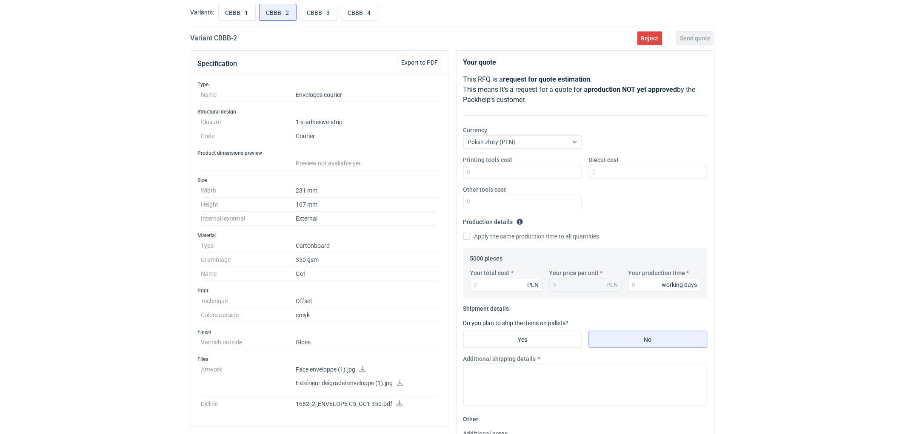
click at [365, 373] on link at bounding box center [362, 370] width 7 height 7
click at [401, 382] on icon at bounding box center [400, 383] width 6 height 6
click at [399, 405] on icon at bounding box center [399, 404] width 7 height 6
click at [848, 46] on div "RFQs Specs Designs Items Orders Customers Tools Analytics 11 99+ EM Ewelina Mac…" at bounding box center [452, 170] width 905 height 434
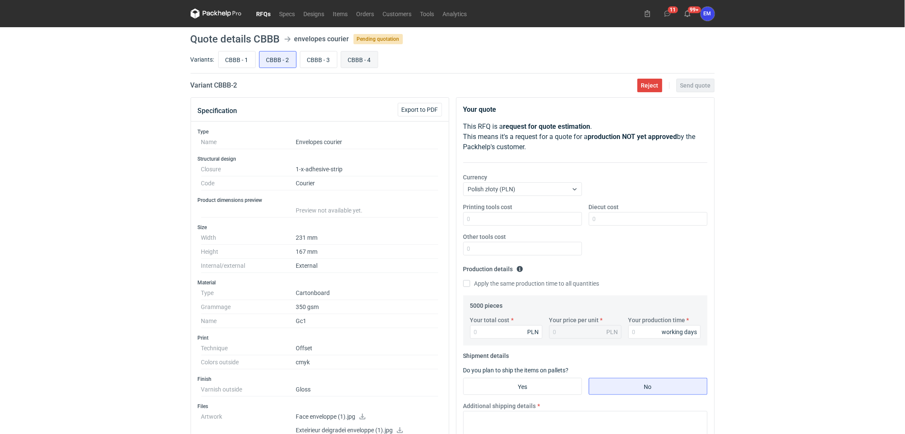
click at [359, 57] on input "CBBB - 4" at bounding box center [359, 59] width 37 height 16
radio input "true"
click at [310, 63] on input "CBBB - 3" at bounding box center [318, 59] width 37 height 16
radio input "true"
click at [279, 63] on input "CBBB - 2" at bounding box center [277, 59] width 37 height 16
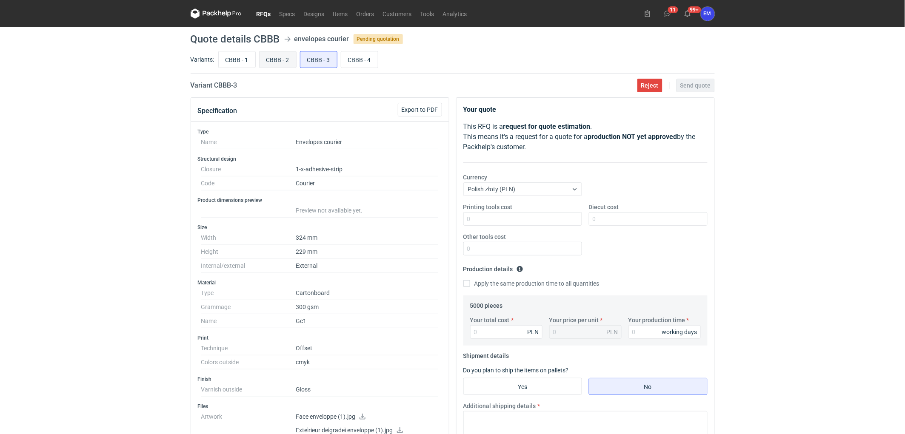
radio input "true"
click at [315, 65] on input "CBBB - 3" at bounding box center [318, 59] width 37 height 16
radio input "true"
click at [359, 61] on input "CBBB - 4" at bounding box center [359, 59] width 37 height 16
radio input "true"
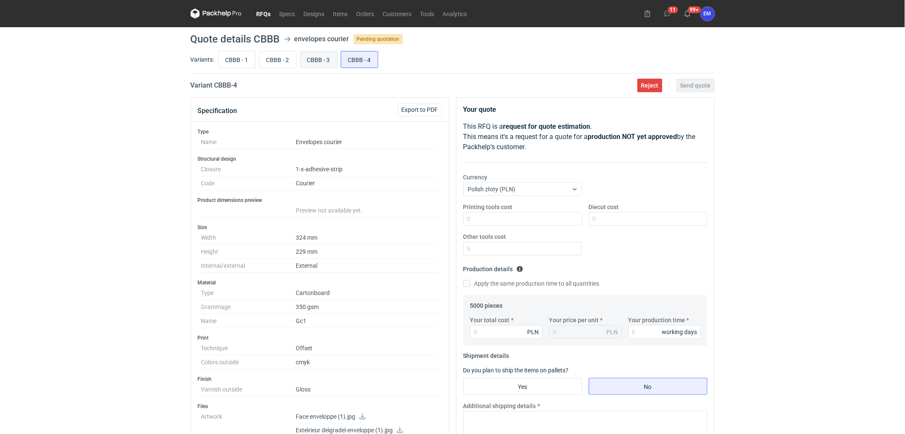
click at [317, 63] on input "CBBB - 3" at bounding box center [318, 59] width 37 height 16
radio input "true"
click at [30, 201] on div "RFQs Specs Designs Items Orders Customers Tools Analytics 11 99+ EM Ewelina Mac…" at bounding box center [452, 217] width 905 height 434
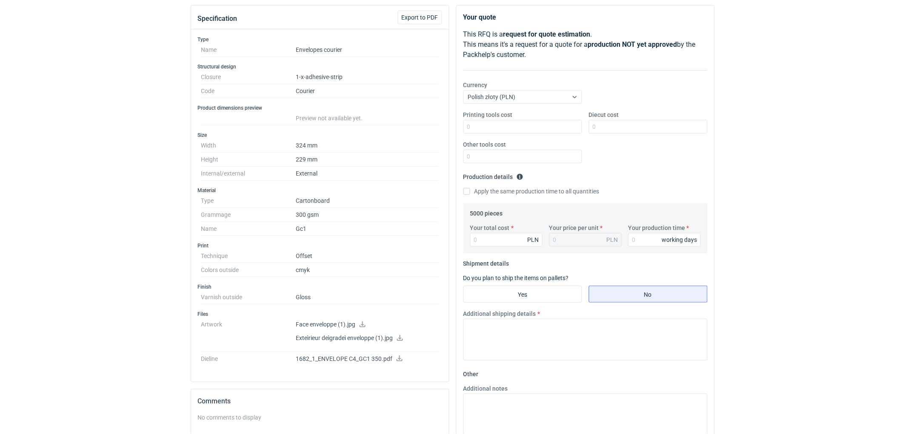
scroll to position [236, 0]
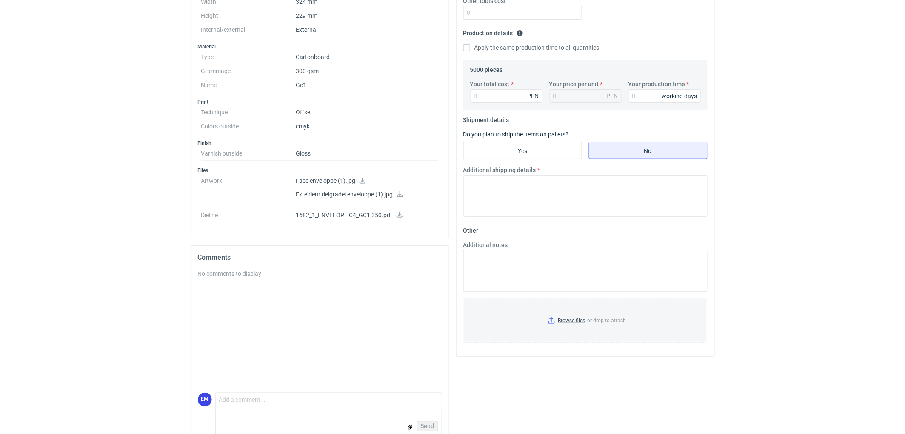
click at [398, 213] on icon at bounding box center [399, 215] width 7 height 6
click at [356, 215] on p "1682_1_ENVELOPE C4_GC1 350.pdf" at bounding box center [367, 216] width 143 height 8
click at [397, 215] on icon at bounding box center [399, 215] width 7 height 6
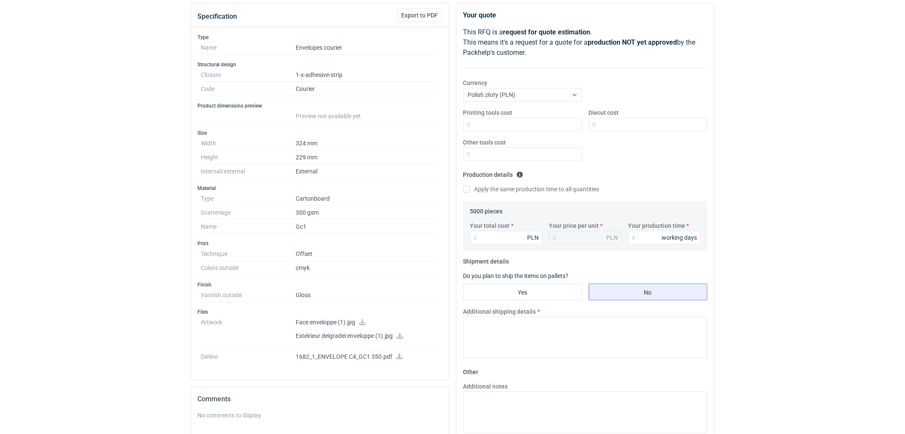
scroll to position [0, 0]
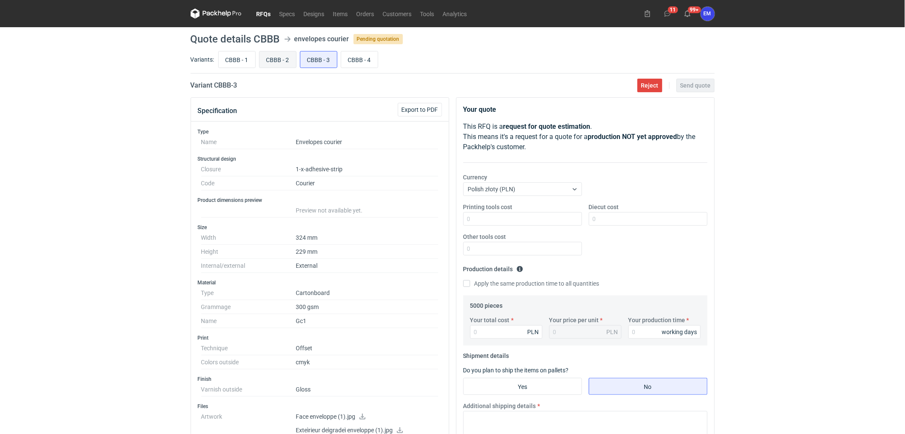
click at [277, 60] on input "CBBB - 2" at bounding box center [277, 59] width 37 height 16
radio input "true"
click at [318, 57] on input "CBBB - 3" at bounding box center [318, 59] width 37 height 16
radio input "true"
click at [273, 59] on input "CBBB - 2" at bounding box center [277, 59] width 37 height 16
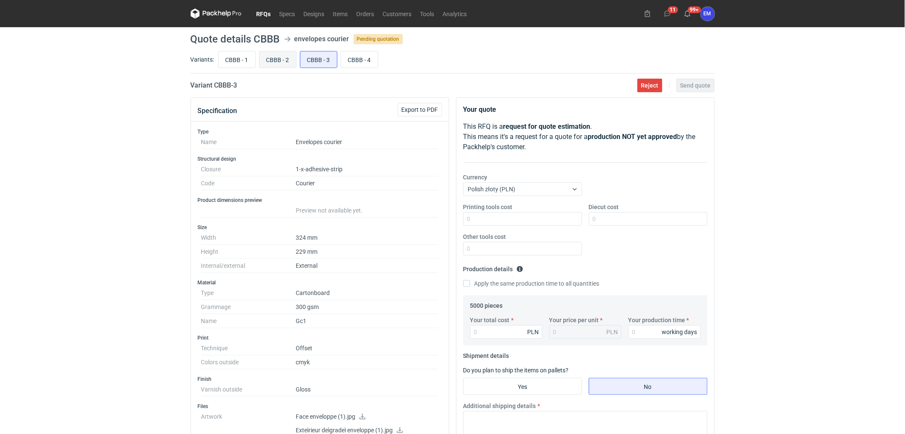
radio input "true"
drag, startPoint x: 4, startPoint y: 269, endPoint x: 45, endPoint y: 278, distance: 41.3
click at [5, 269] on div "RFQs Specs Designs Items Orders Customers Tools Analytics 11 99+ EM Ewelina Mac…" at bounding box center [452, 217] width 905 height 434
click at [71, 297] on div "RFQs Specs Designs Items Orders Customers Tools Analytics 11 99+ EM Ewelina Mac…" at bounding box center [452, 217] width 905 height 434
click at [231, 58] on input "CBBB - 1" at bounding box center [237, 59] width 37 height 16
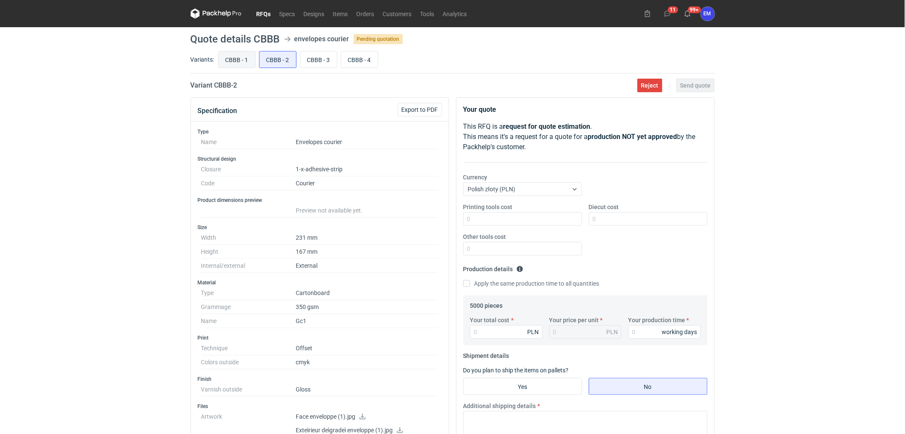
radio input "true"
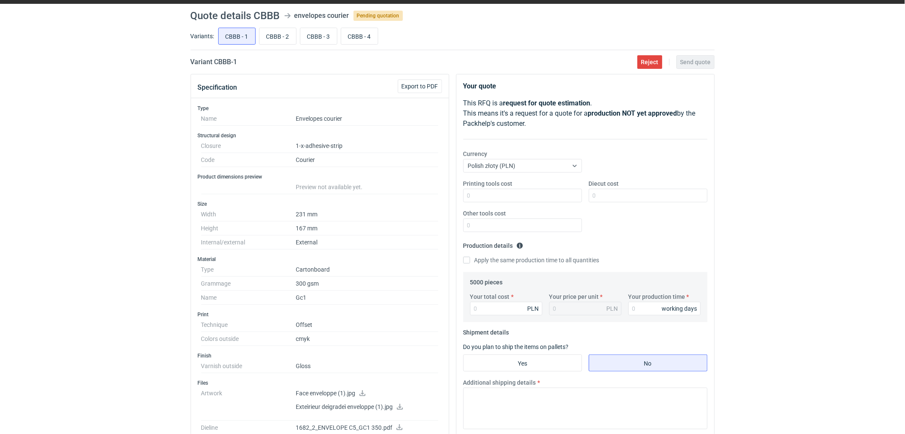
scroll to position [47, 0]
